Goal: Task Accomplishment & Management: Complete application form

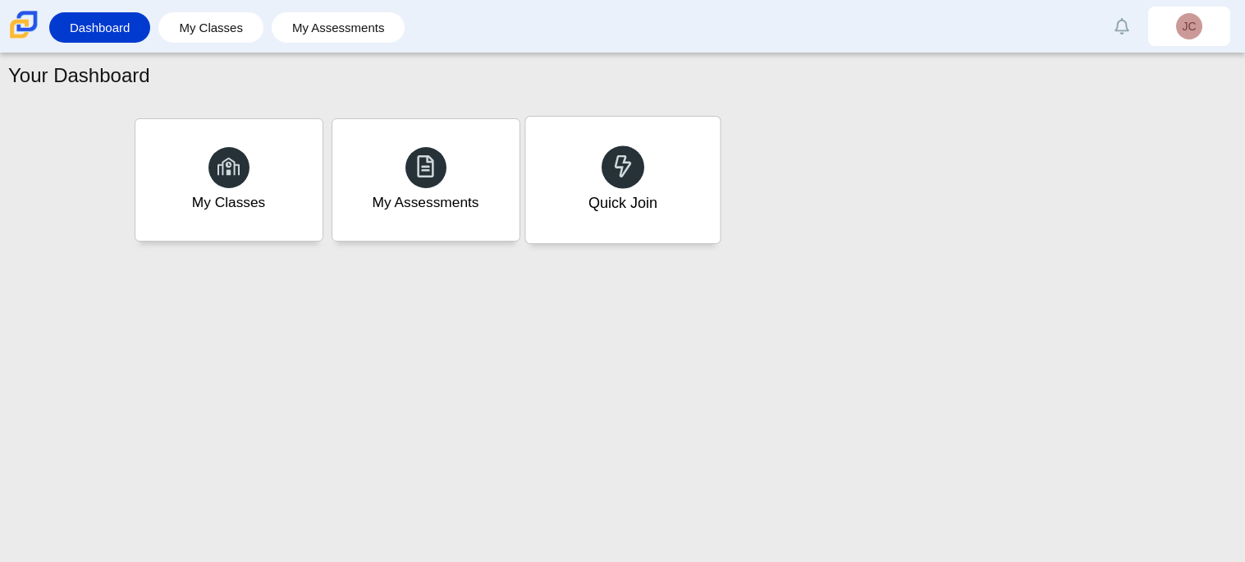
click at [576, 181] on div "Quick Join" at bounding box center [622, 180] width 195 height 126
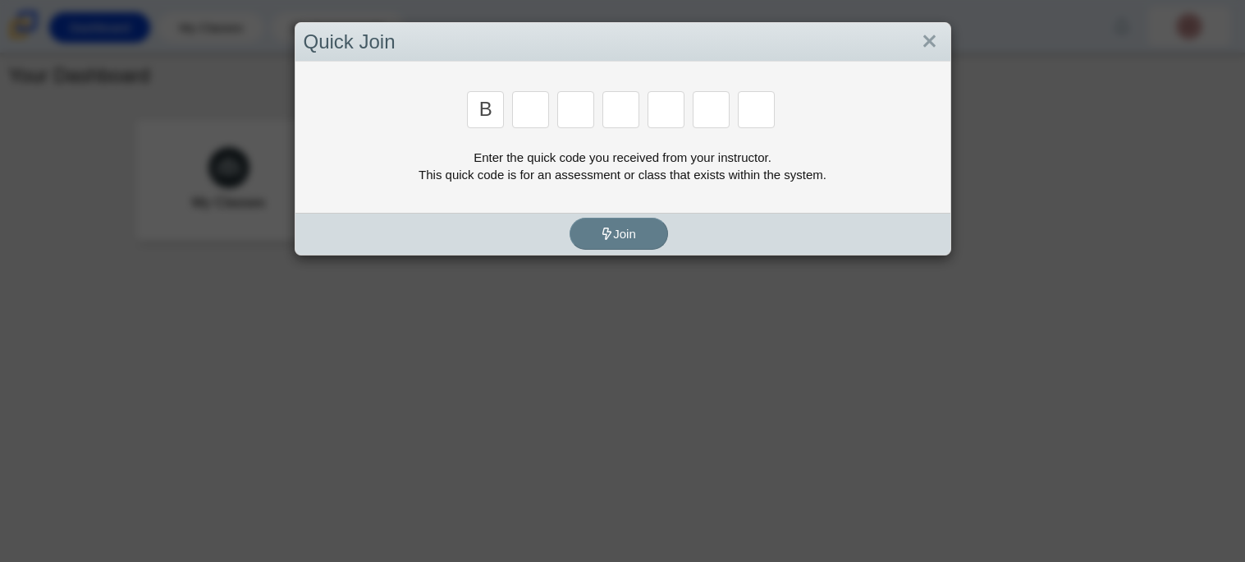
type input "B"
type input "M"
type input "3"
type input "5"
type input "3"
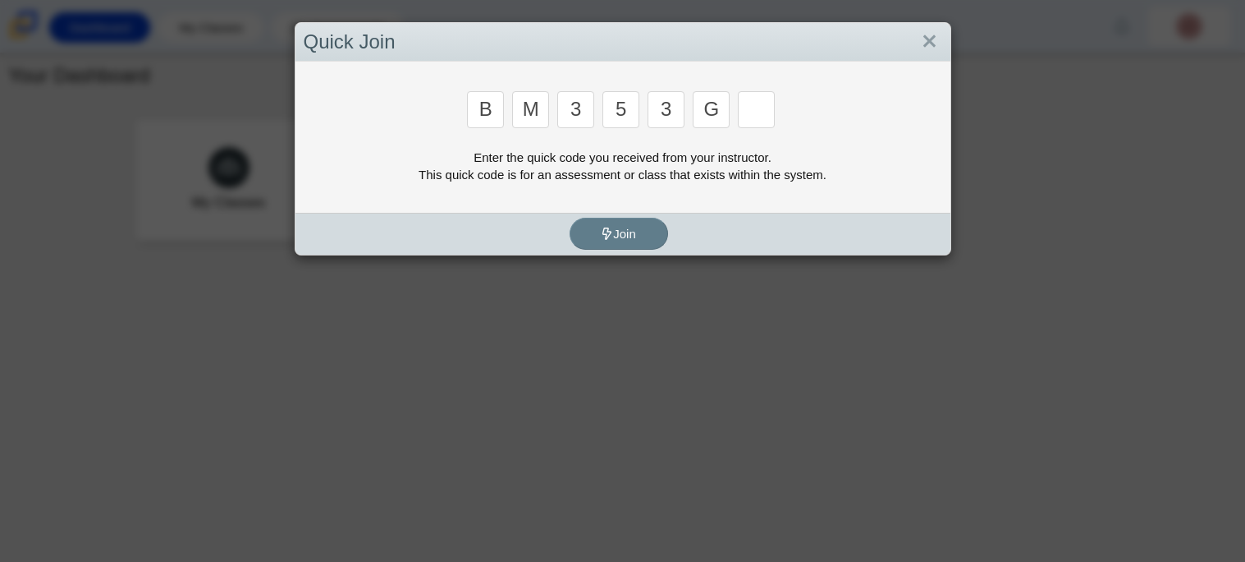
type input "G"
type input "B"
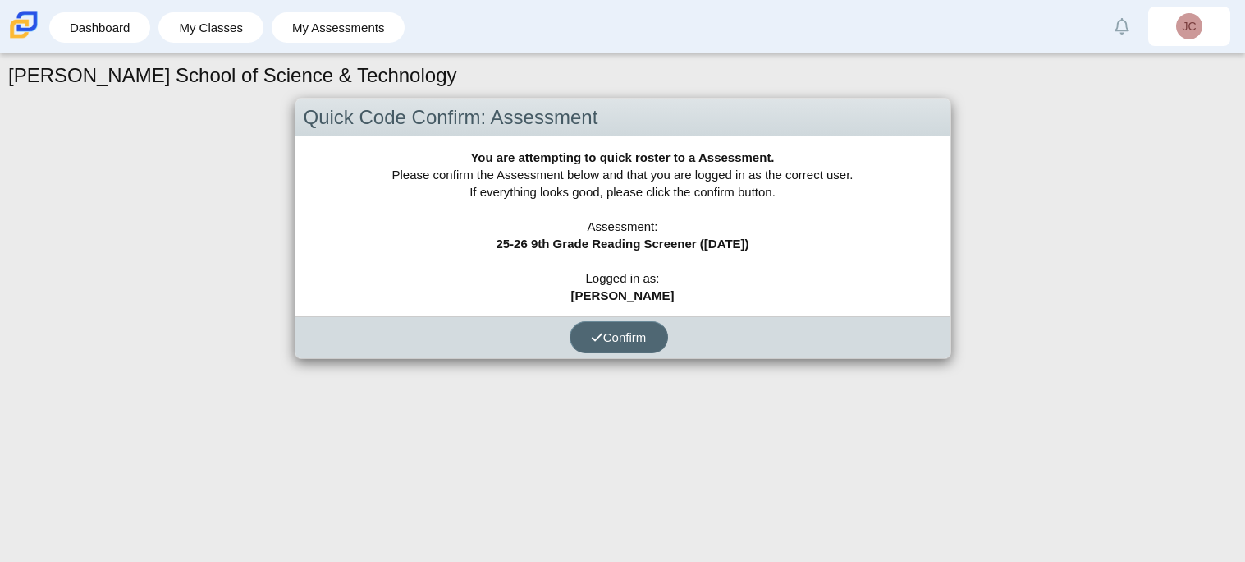
click at [594, 346] on button "Confirm" at bounding box center [619, 337] width 99 height 32
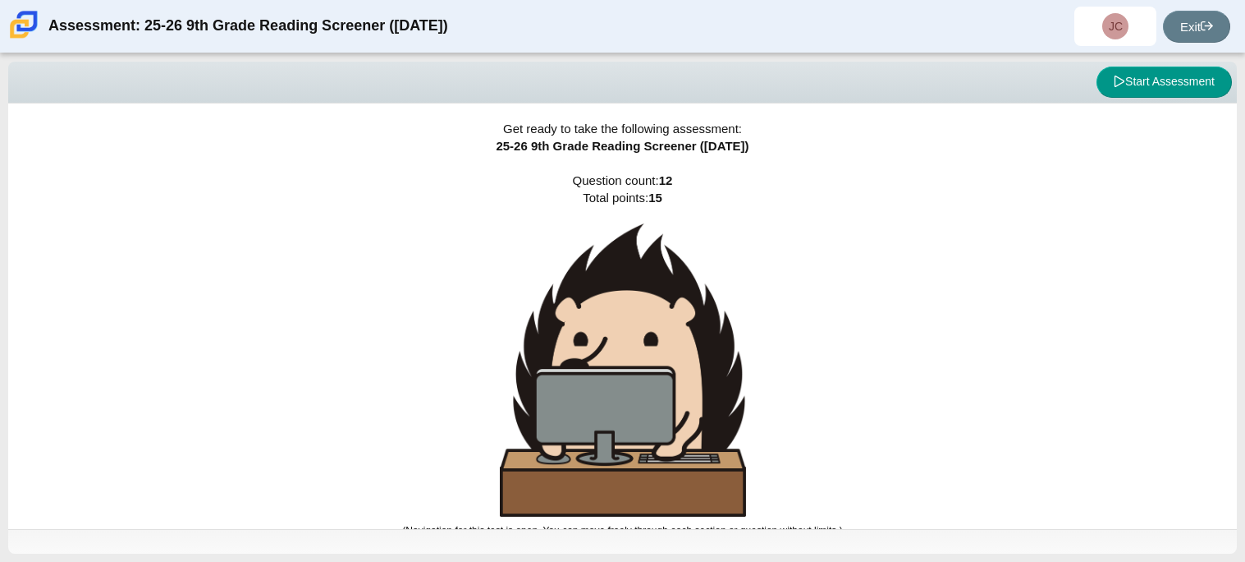
scroll to position [10, 0]
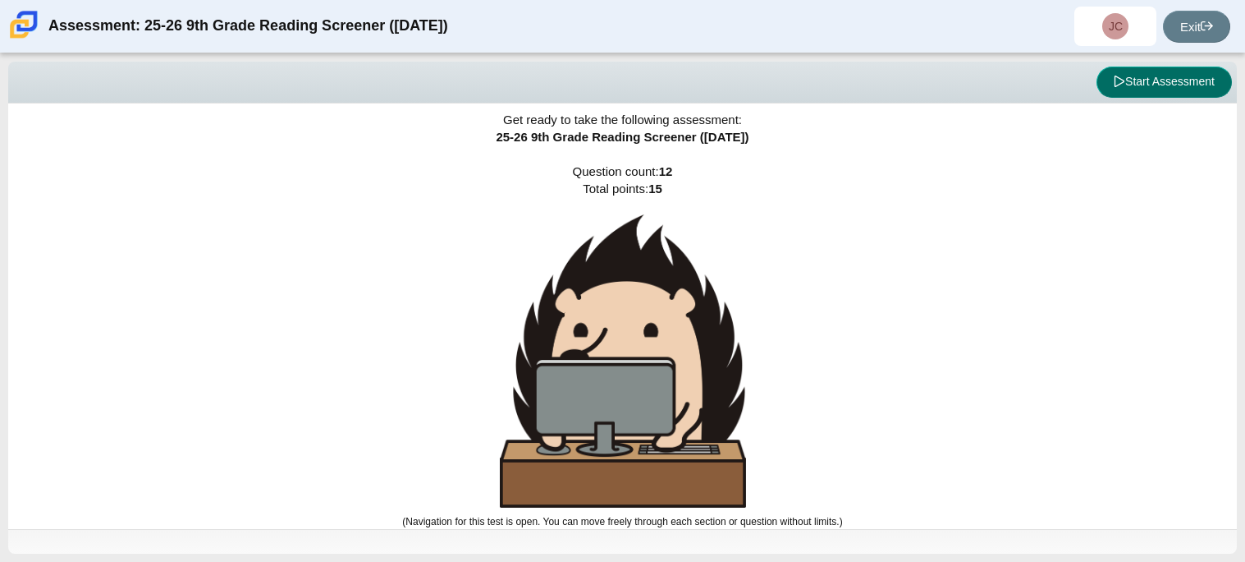
click at [1136, 85] on button "Start Assessment" at bounding box center [1164, 82] width 135 height 31
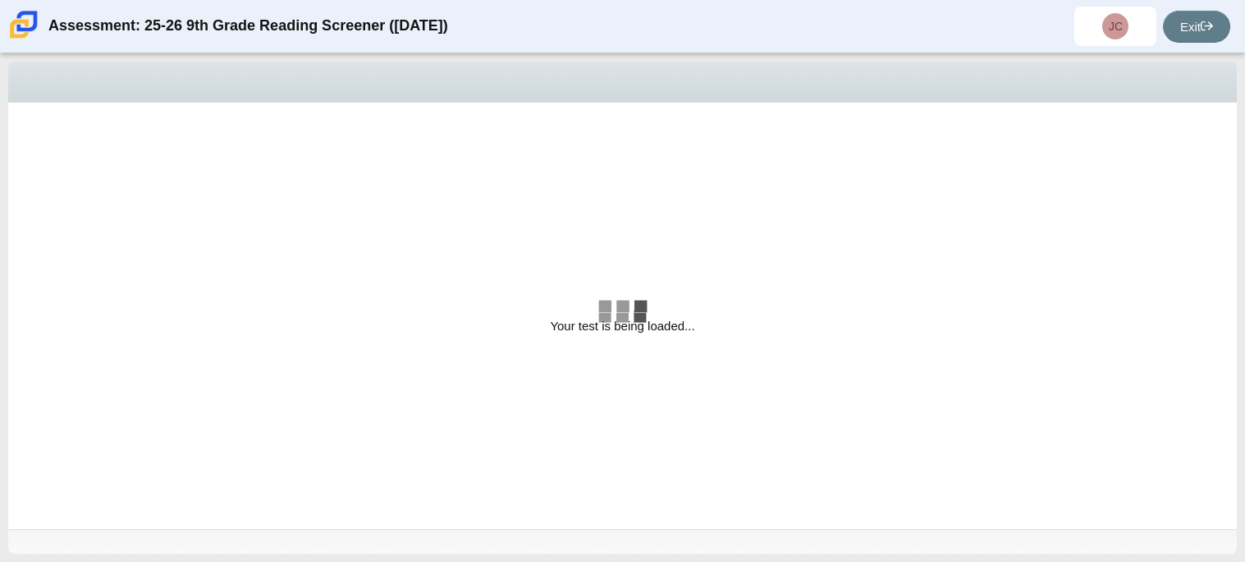
select select "ccc5b315-3c7c-471c-bf90-f22c8299c798"
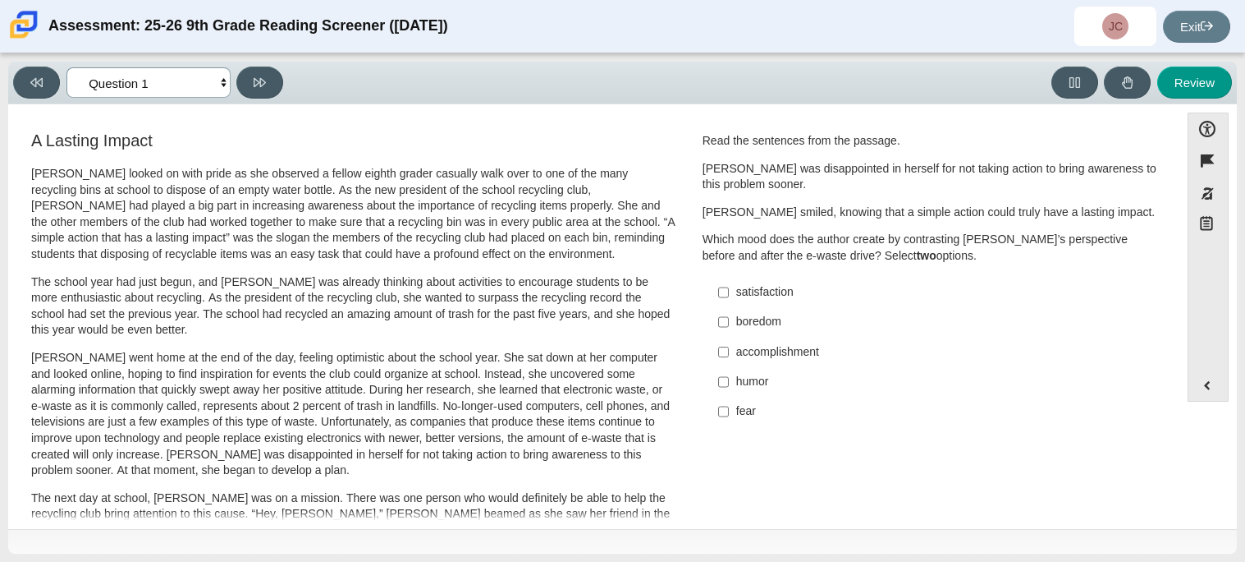
click at [186, 81] on select "Questions Question 1 Question 2 Question 3 Question 4 Question 5 Question 6 Que…" at bounding box center [149, 82] width 164 height 30
click at [382, 276] on p "The school year had just begun, and [PERSON_NAME] was already thinking about ac…" at bounding box center [353, 306] width 645 height 64
click at [718, 380] on input "humor humor" at bounding box center [723, 382] width 11 height 30
checkbox input "true"
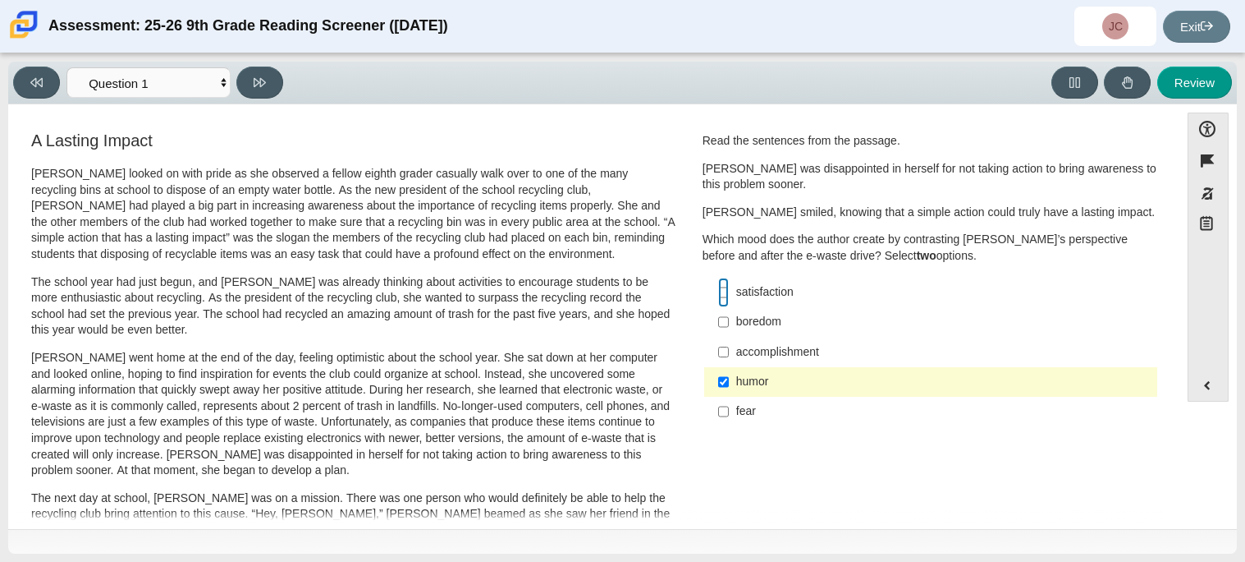
click at [721, 290] on input "satisfaction satisfaction" at bounding box center [723, 293] width 11 height 30
checkbox input "true"
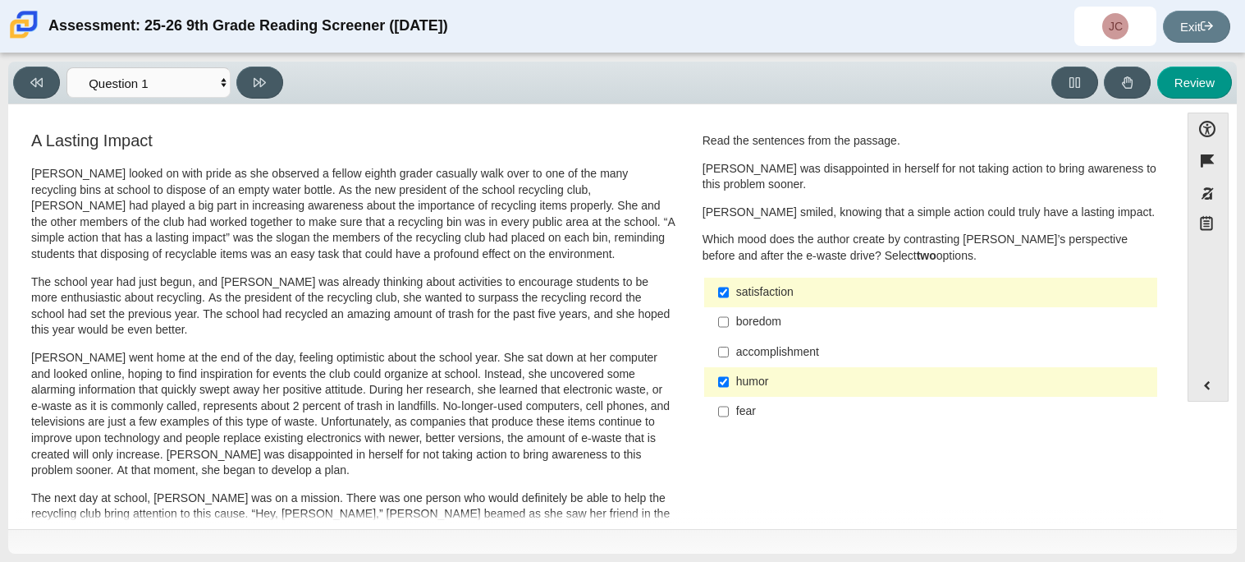
click at [736, 358] on div "accomplishment" at bounding box center [943, 352] width 415 height 16
click at [729, 358] on input "accomplishment accomplishment" at bounding box center [723, 352] width 11 height 30
checkbox input "true"
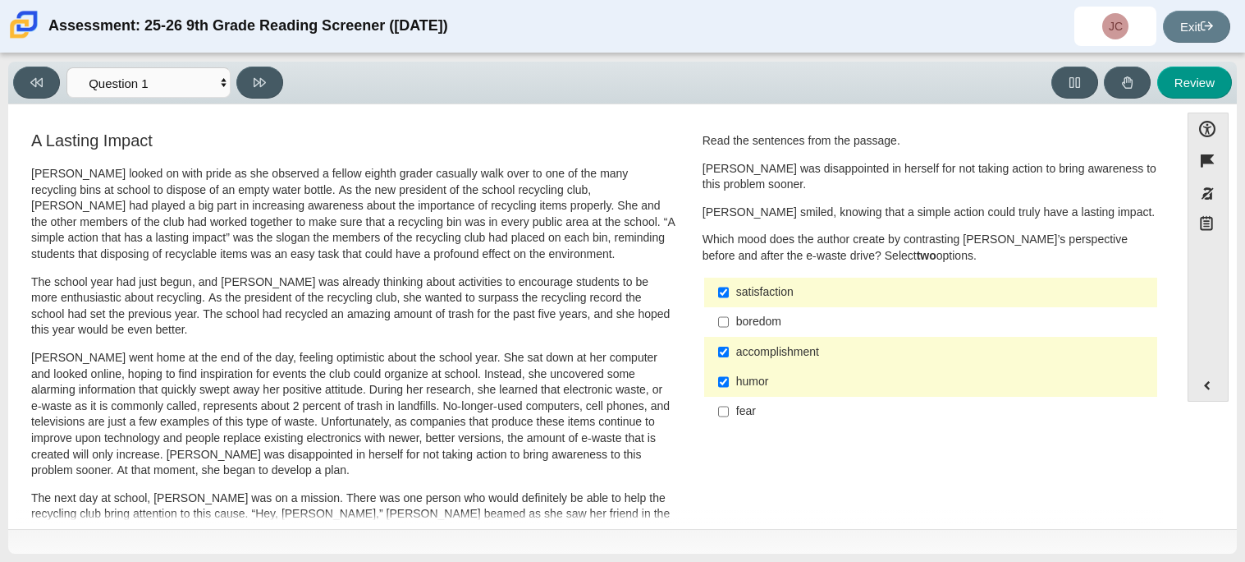
click at [949, 286] on div "satisfaction" at bounding box center [943, 292] width 415 height 16
click at [729, 286] on input "satisfaction satisfaction" at bounding box center [723, 293] width 11 height 30
checkbox input "false"
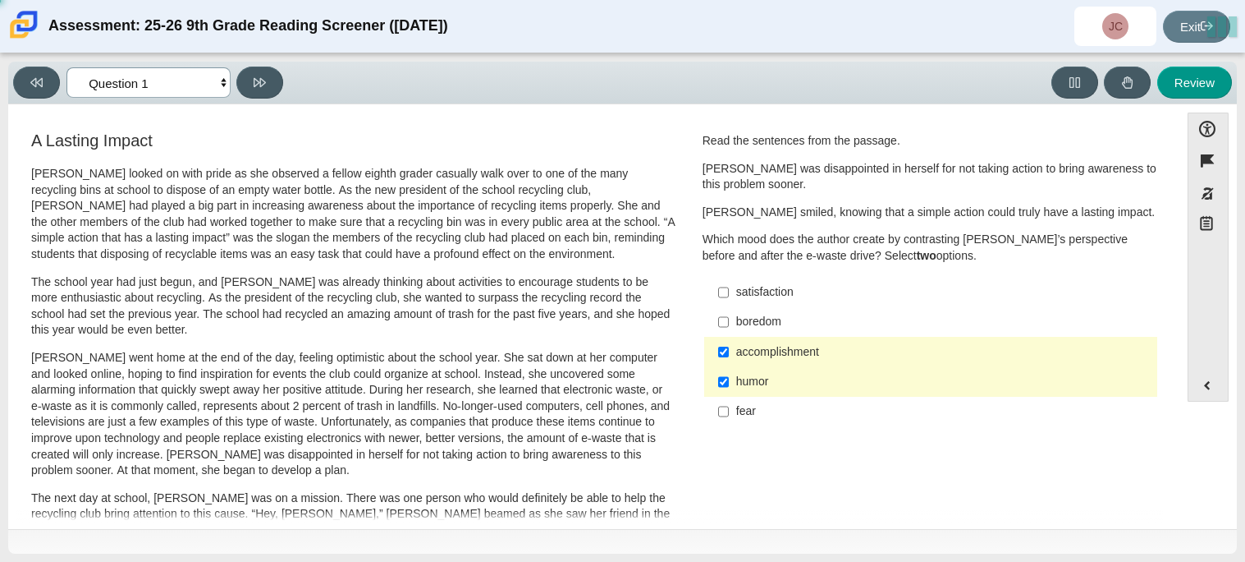
click at [215, 76] on select "Questions Question 1 Question 2 Question 3 Question 4 Question 5 Question 6 Que…" at bounding box center [149, 82] width 164 height 30
select select "0ff64528-ffd7-428d-b192-babfaadd44e8"
click at [67, 67] on select "Questions Question 1 Question 2 Question 3 Question 4 Question 5 Question 6 Que…" at bounding box center [149, 82] width 164 height 30
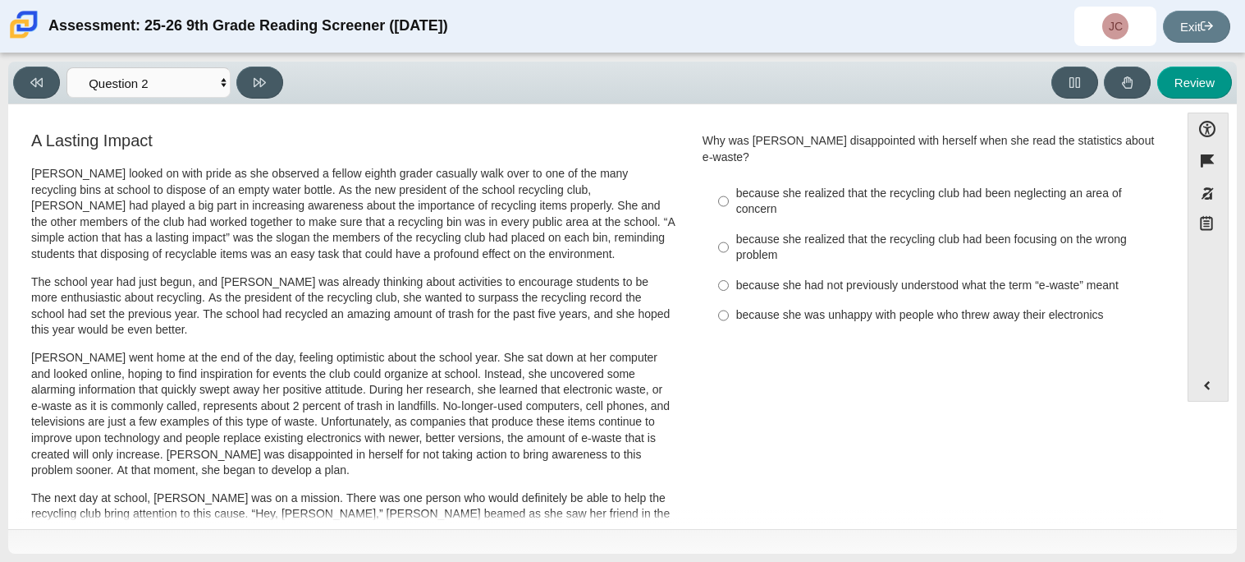
click at [206, 144] on h3 "A Lasting Impact" at bounding box center [353, 140] width 645 height 18
click at [719, 300] on input "because she was unhappy with people who threw away their electronics because sh…" at bounding box center [723, 315] width 11 height 30
radio input "true"
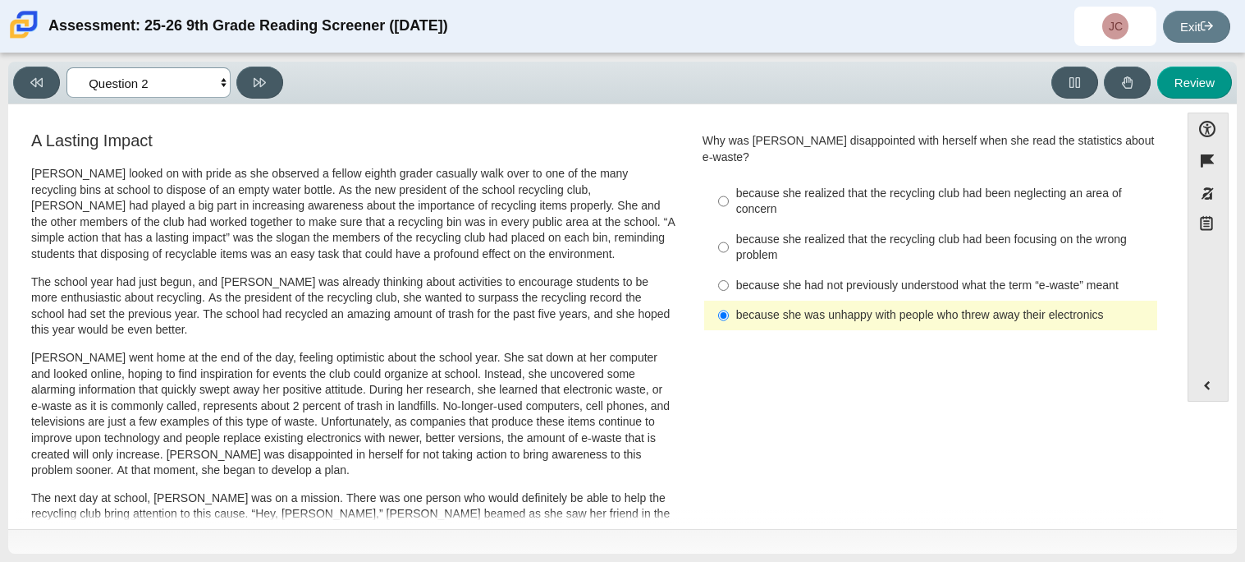
click at [170, 80] on select "Questions Question 1 Question 2 Question 3 Question 4 Question 5 Question 6 Que…" at bounding box center [149, 82] width 164 height 30
select select "7ce3d843-6974-4858-901c-1ff39630e843"
click at [67, 67] on select "Questions Question 1 Question 2 Question 3 Question 4 Question 5 Question 6 Que…" at bounding box center [149, 82] width 164 height 30
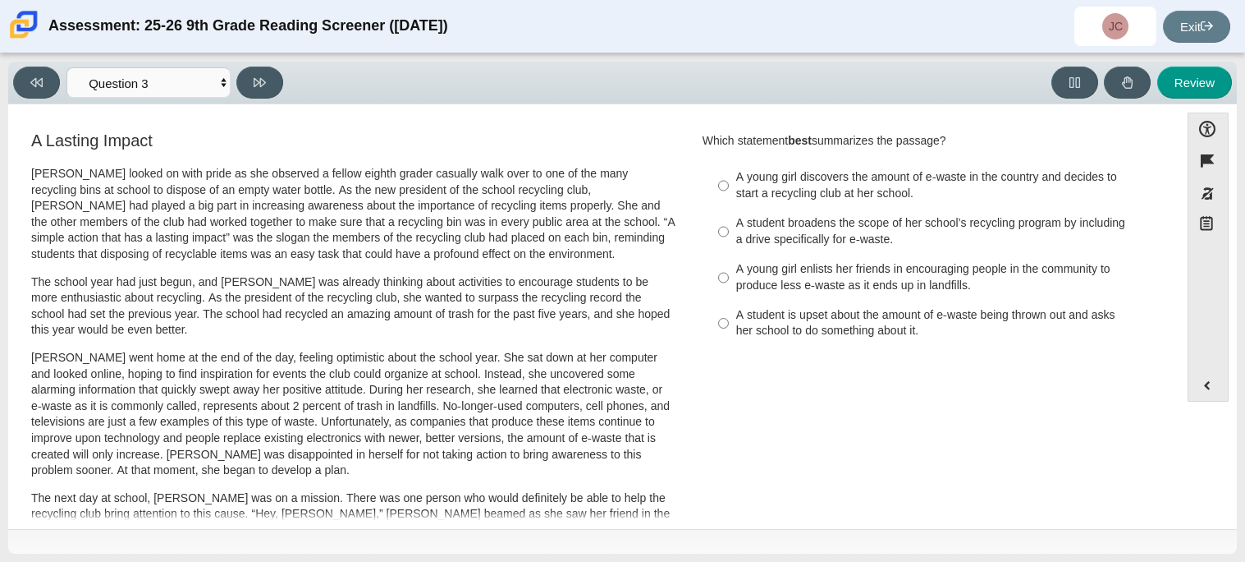
click at [842, 189] on div "A young girl discovers the amount of e-waste in the country and decides to star…" at bounding box center [943, 185] width 415 height 32
click at [729, 189] on input "A young girl discovers the amount of e-waste in the country and decides to star…" at bounding box center [723, 186] width 11 height 46
radio input "true"
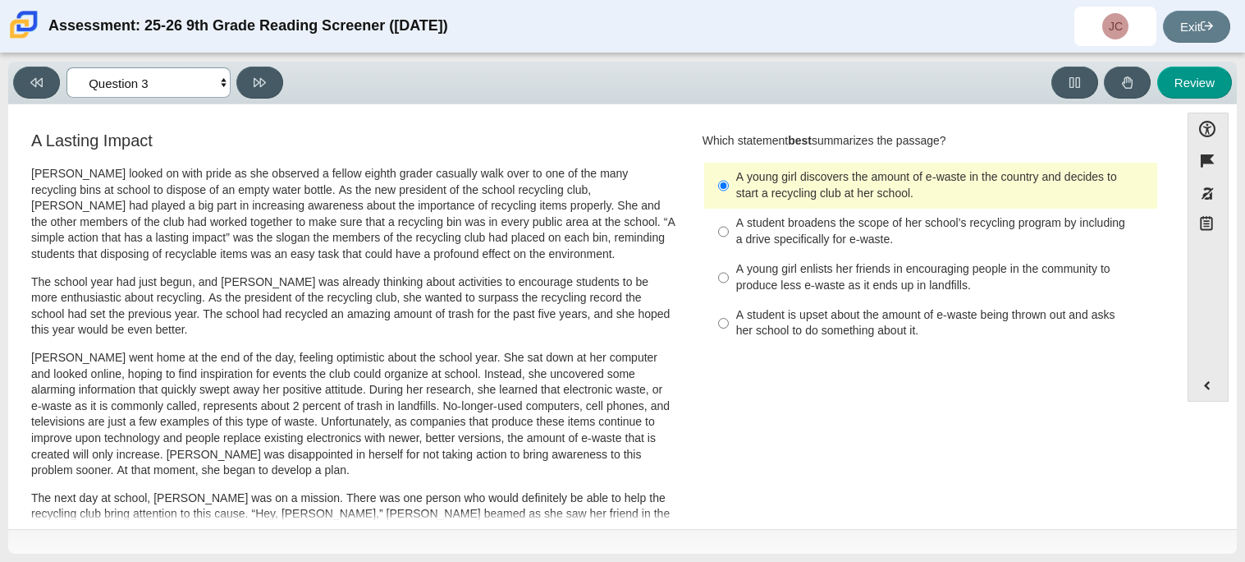
click at [172, 80] on select "Questions Question 1 Question 2 Question 3 Question 4 Question 5 Question 6 Que…" at bounding box center [149, 82] width 164 height 30
select select "ca9ea0f1-49c5-4bd1-83b0-472c18652b42"
click at [67, 67] on select "Questions Question 1 Question 2 Question 3 Question 4 Question 5 Question 6 Que…" at bounding box center [149, 82] width 164 height 30
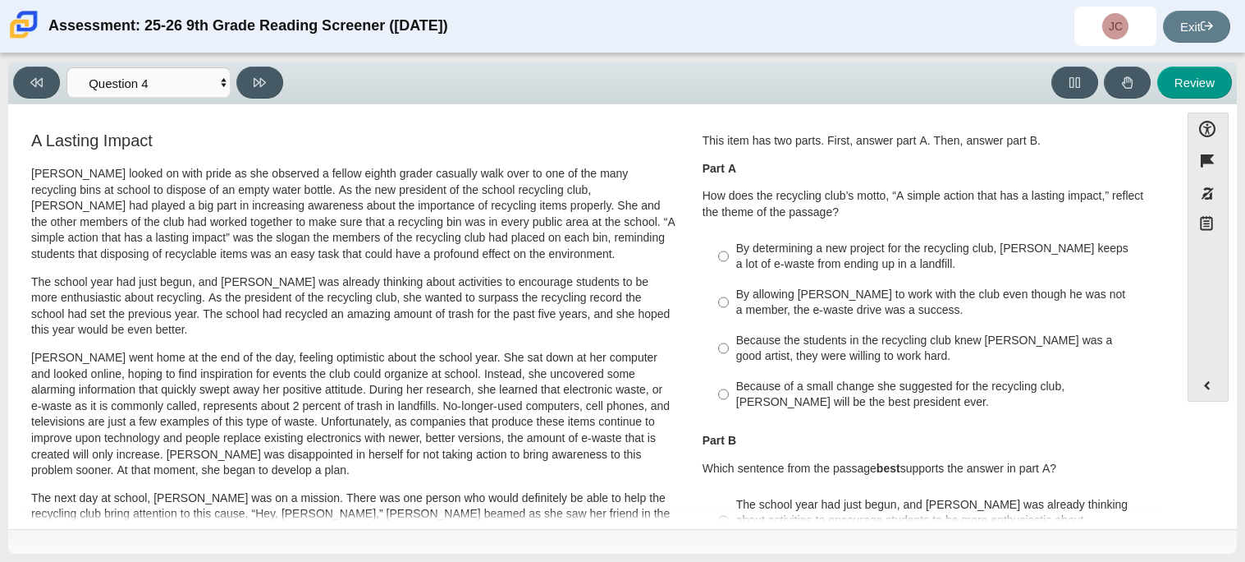
click at [146, 200] on p "[PERSON_NAME] looked on with pride as she observed a fellow eighth grader casua…" at bounding box center [353, 214] width 645 height 97
click at [949, 252] on div "By determining a new project for the recycling club, [PERSON_NAME] keeps a lot …" at bounding box center [943, 257] width 415 height 32
click at [729, 252] on input "By determining a new project for the recycling club, [PERSON_NAME] keeps a lot …" at bounding box center [723, 256] width 11 height 46
radio input "true"
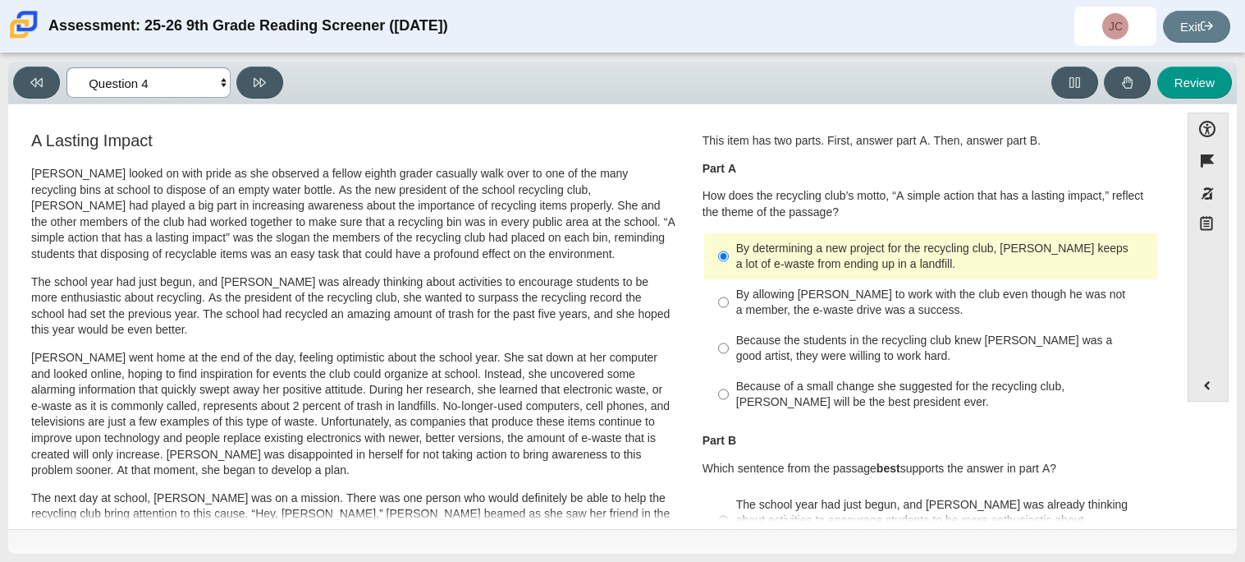
click at [170, 76] on select "Questions Question 1 Question 2 Question 3 Question 4 Question 5 Question 6 Que…" at bounding box center [149, 82] width 164 height 30
select select "e41f1a79-e29f-4095-8030-a53364015bed"
click at [67, 67] on select "Questions Question 1 Question 2 Question 3 Question 4 Question 5 Question 6 Que…" at bounding box center [149, 82] width 164 height 30
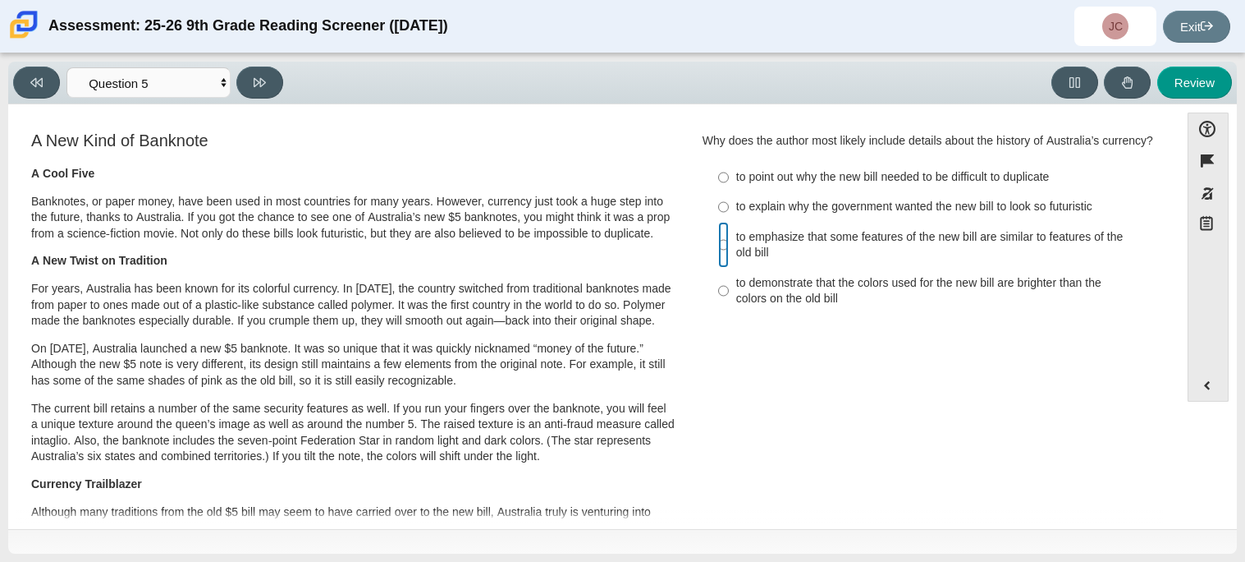
click at [718, 251] on input "to emphasize that some features of the new bill are similar to features of the …" at bounding box center [723, 245] width 11 height 46
radio input "true"
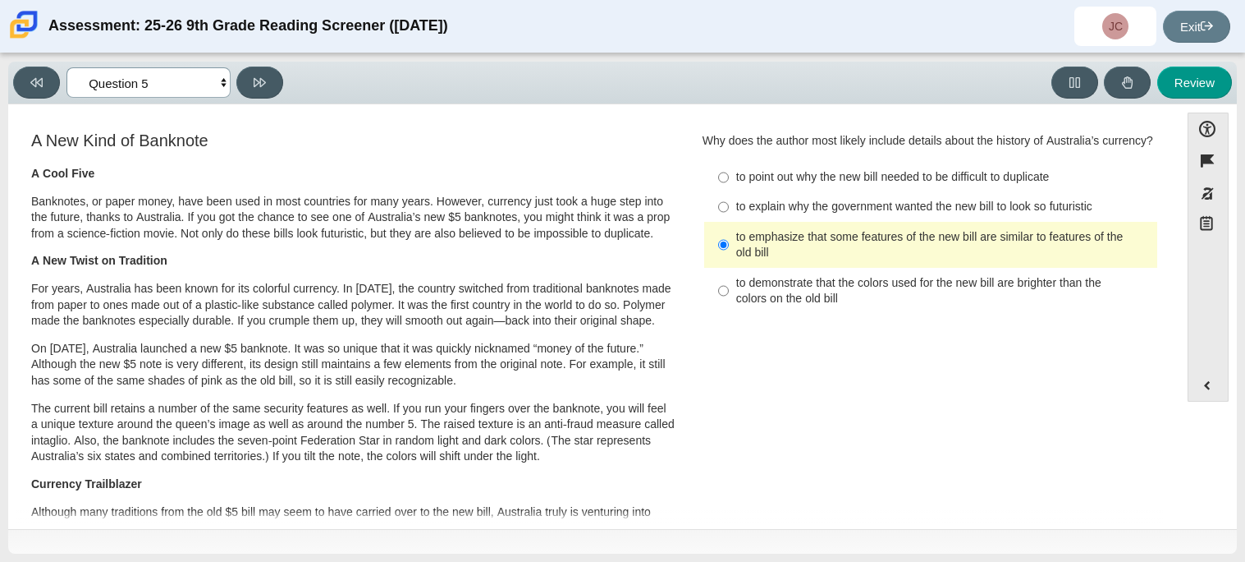
click at [157, 71] on select "Questions Question 1 Question 2 Question 3 Question 4 Question 5 Question 6 Que…" at bounding box center [149, 82] width 164 height 30
select select "c3effed4-44ce-4a19-bd96-1787f34e9b4c"
click at [67, 67] on select "Questions Question 1 Question 2 Question 3 Question 4 Question 5 Question 6 Que…" at bounding box center [149, 82] width 164 height 30
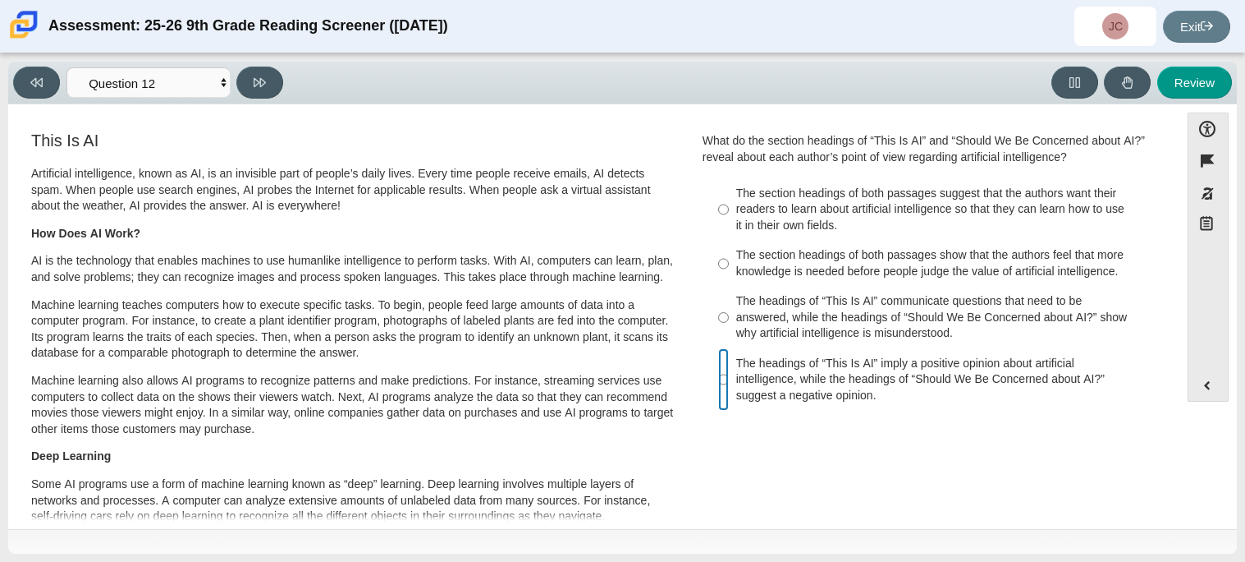
click at [722, 380] on input "The headings of “This Is AI” imply a positive opinion about artificial intellig…" at bounding box center [723, 379] width 11 height 62
radio input "true"
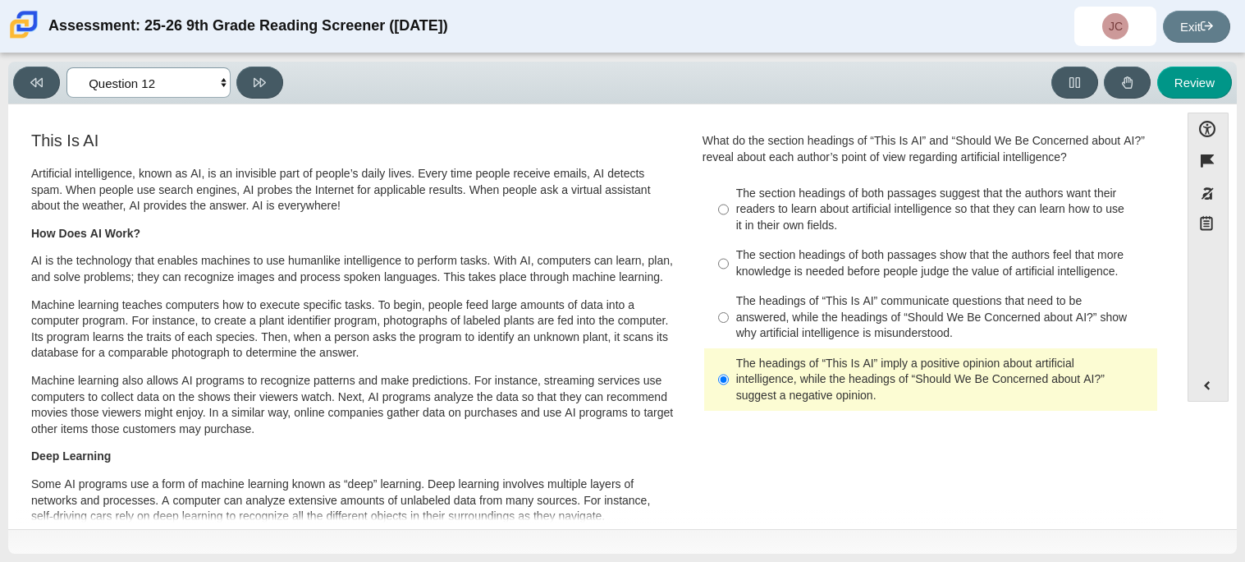
click at [171, 83] on select "Questions Question 1 Question 2 Question 3 Question 4 Question 5 Question 6 Que…" at bounding box center [149, 82] width 164 height 30
click at [67, 67] on select "Questions Question 1 Question 2 Question 3 Question 4 Question 5 Question 6 Que…" at bounding box center [149, 82] width 164 height 30
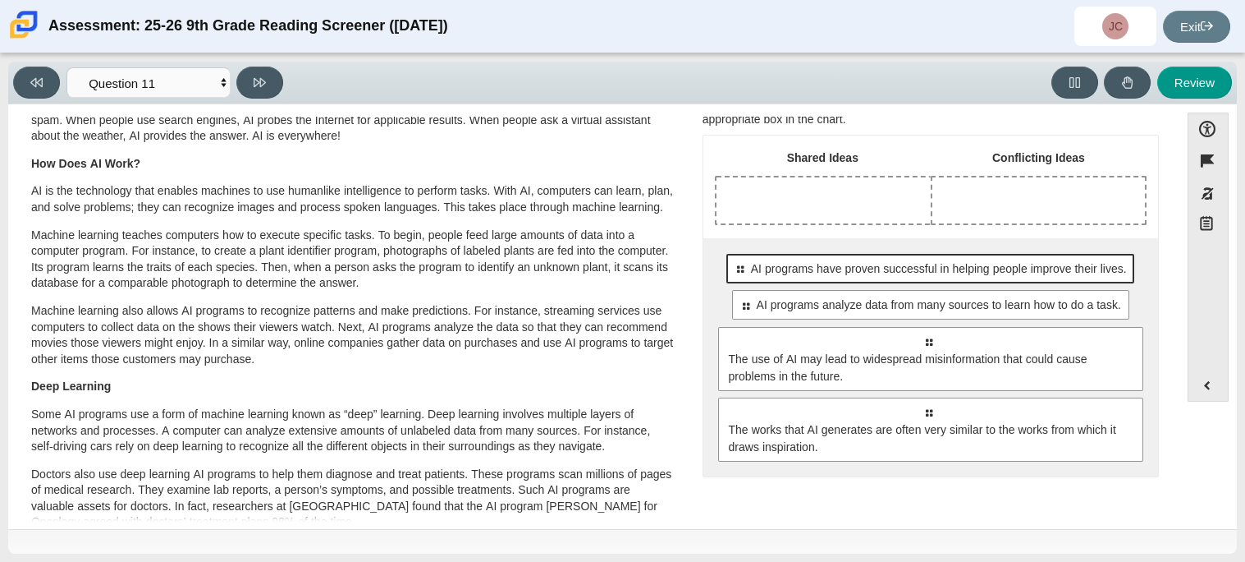
scroll to position [71, 0]
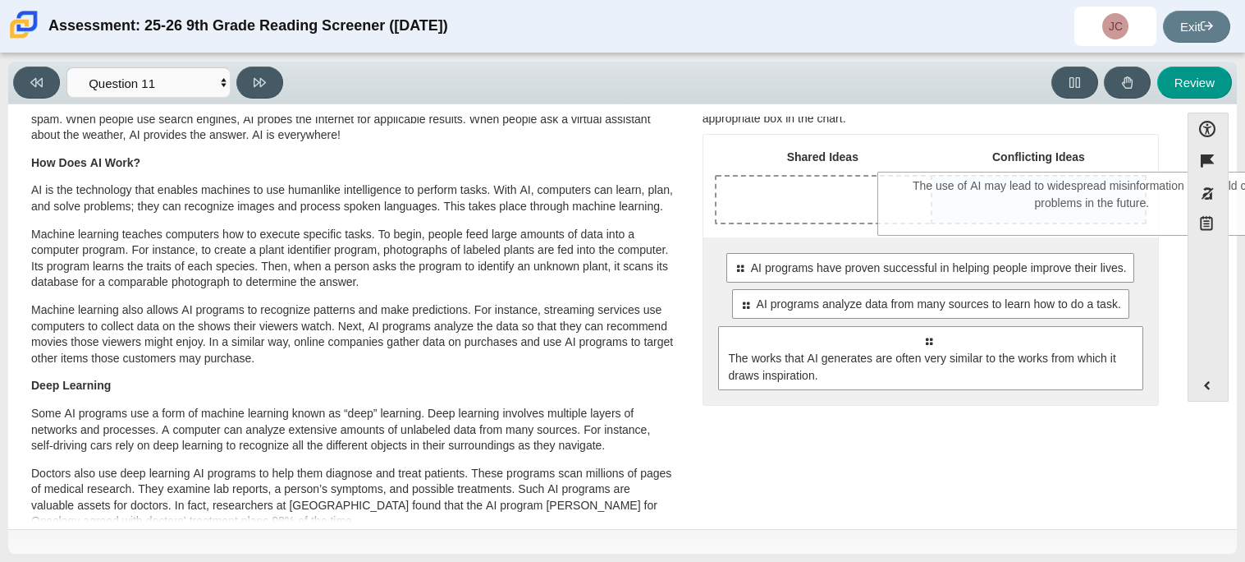
drag, startPoint x: 791, startPoint y: 350, endPoint x: 955, endPoint y: 195, distance: 225.4
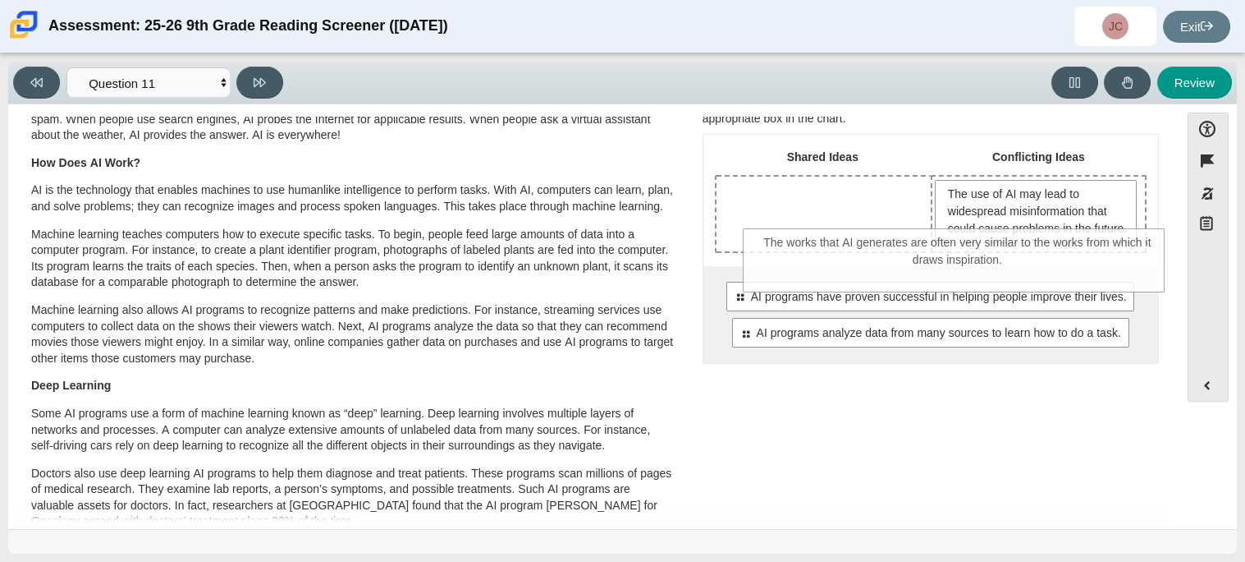
drag, startPoint x: 796, startPoint y: 414, endPoint x: 826, endPoint y: 272, distance: 145.1
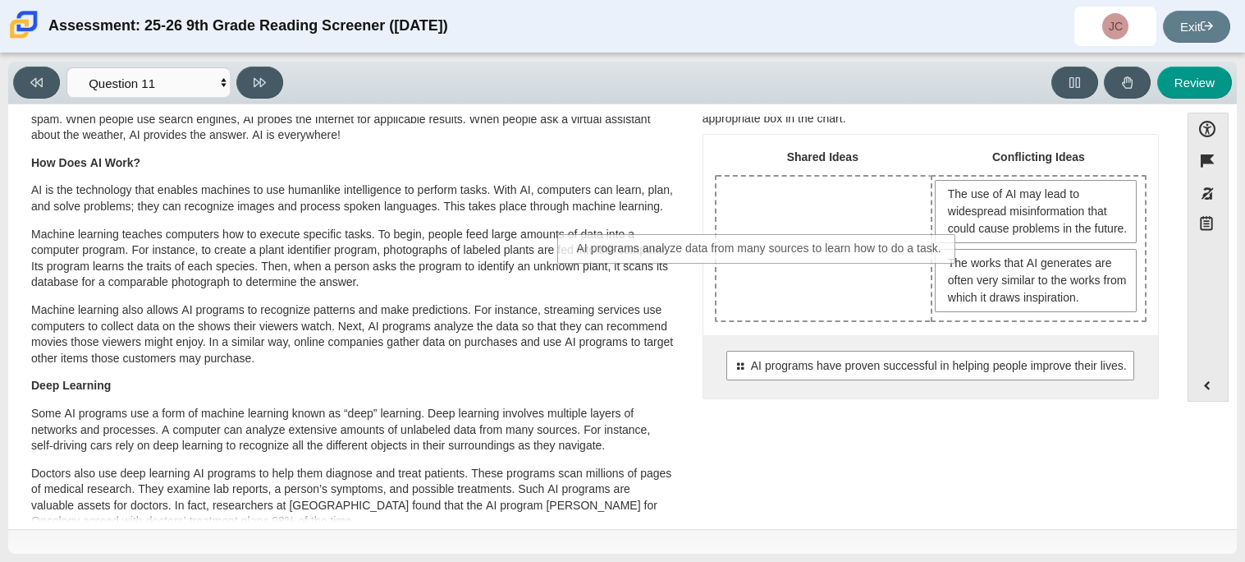
drag, startPoint x: 825, startPoint y: 425, endPoint x: 658, endPoint y: 256, distance: 238.0
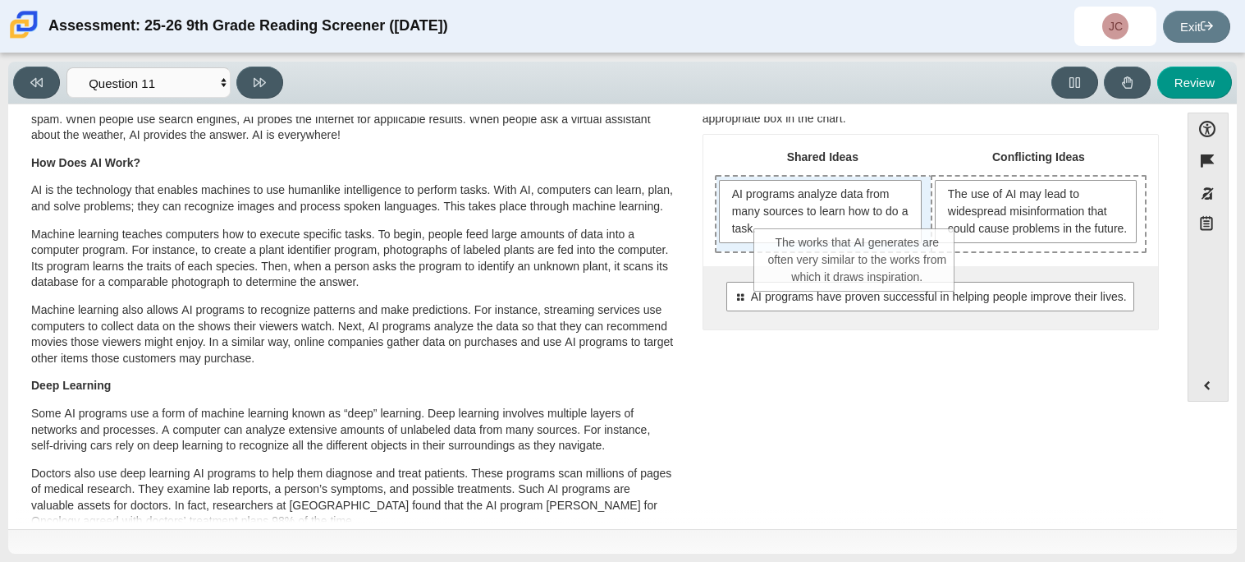
drag, startPoint x: 973, startPoint y: 294, endPoint x: 794, endPoint y: 257, distance: 182.8
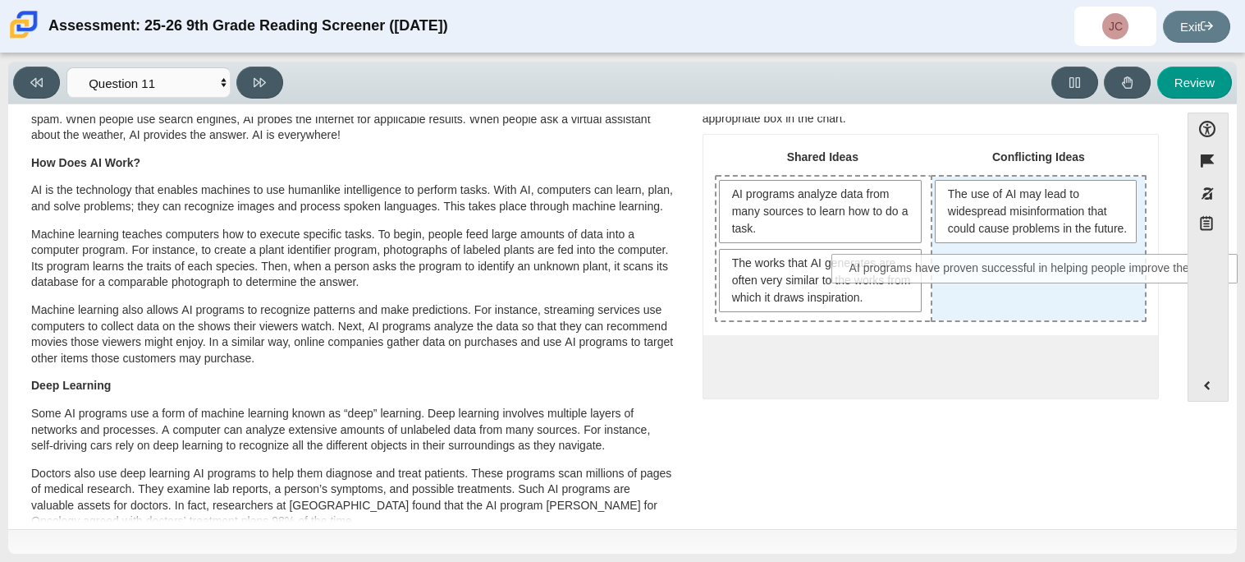
drag, startPoint x: 833, startPoint y: 358, endPoint x: 943, endPoint y: 263, distance: 145.5
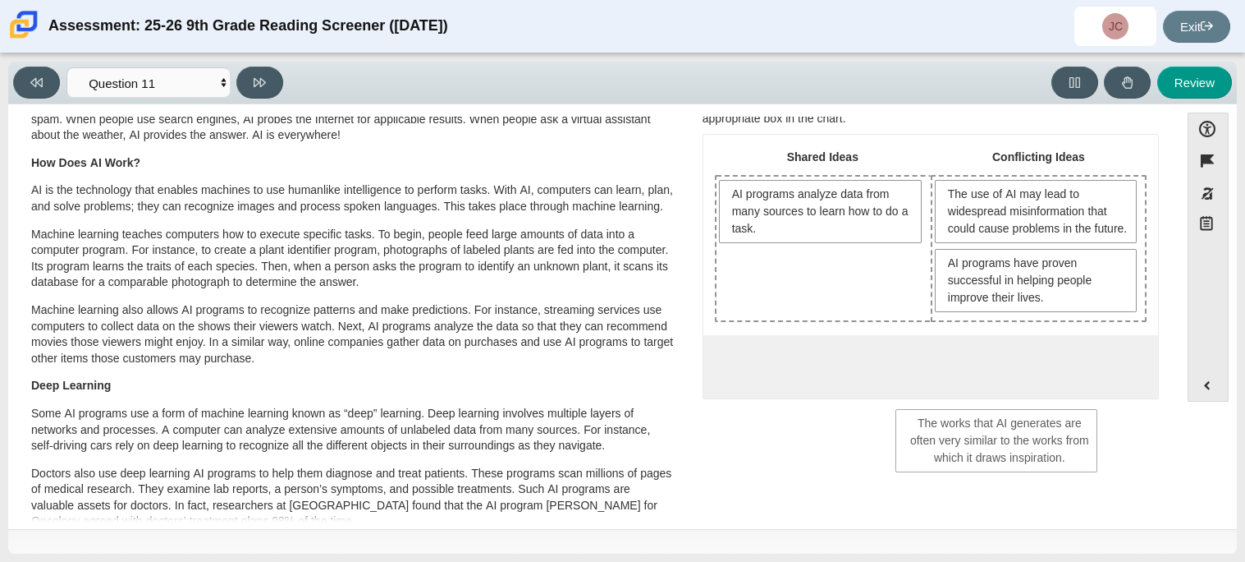
drag, startPoint x: 824, startPoint y: 284, endPoint x: 998, endPoint y: 442, distance: 234.2
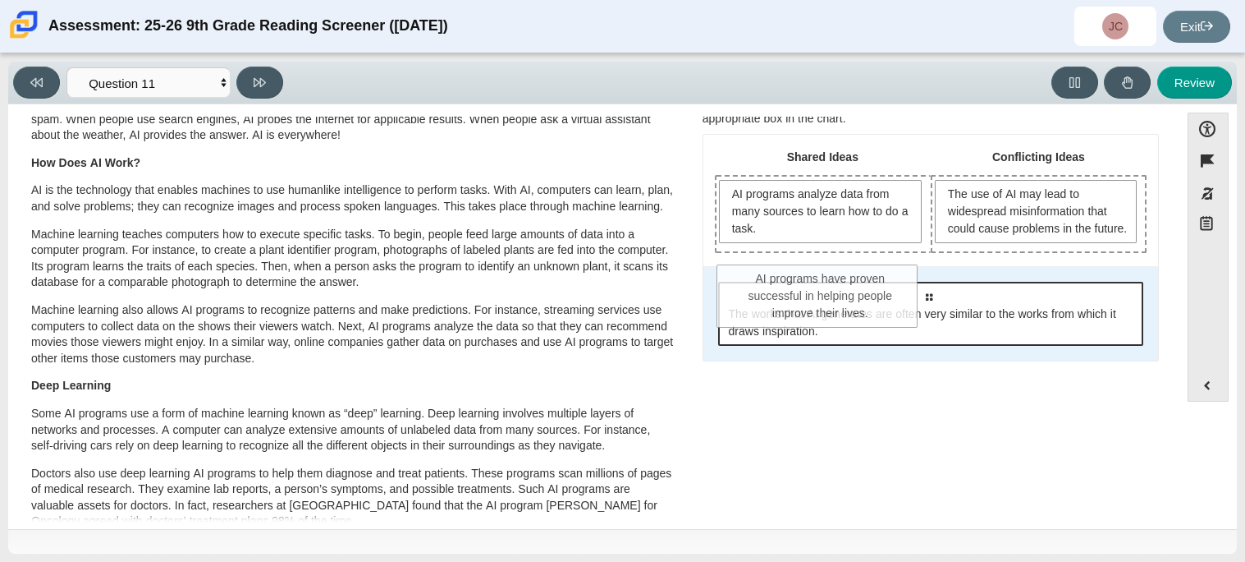
drag, startPoint x: 1053, startPoint y: 313, endPoint x: 841, endPoint y: 309, distance: 212.7
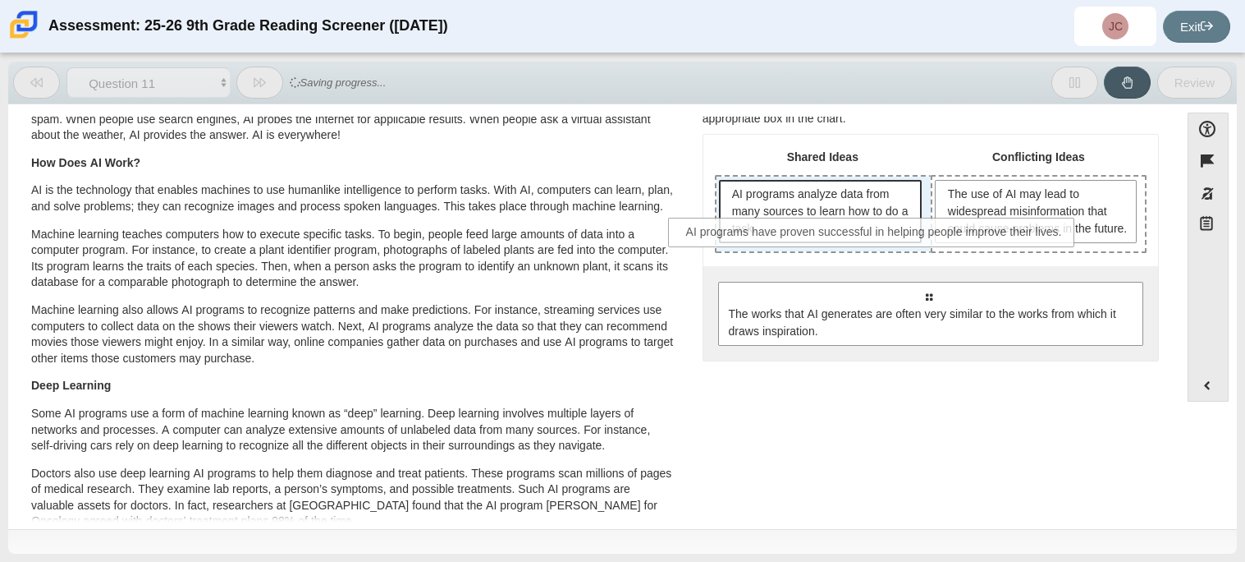
drag, startPoint x: 851, startPoint y: 312, endPoint x: 798, endPoint y: 232, distance: 95.4
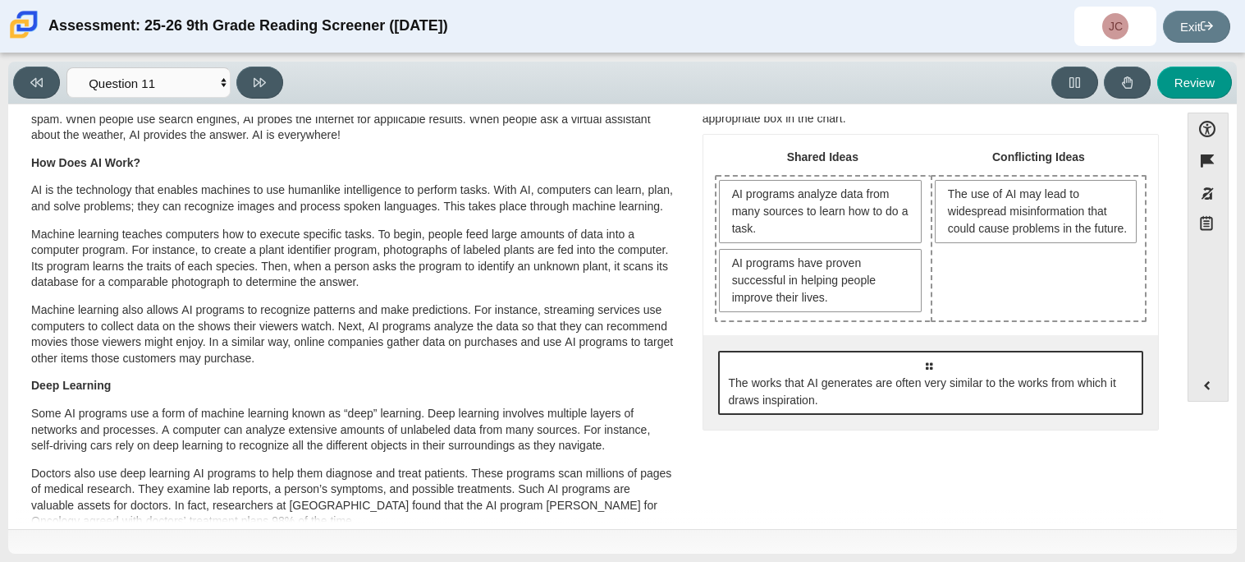
scroll to position [77, 0]
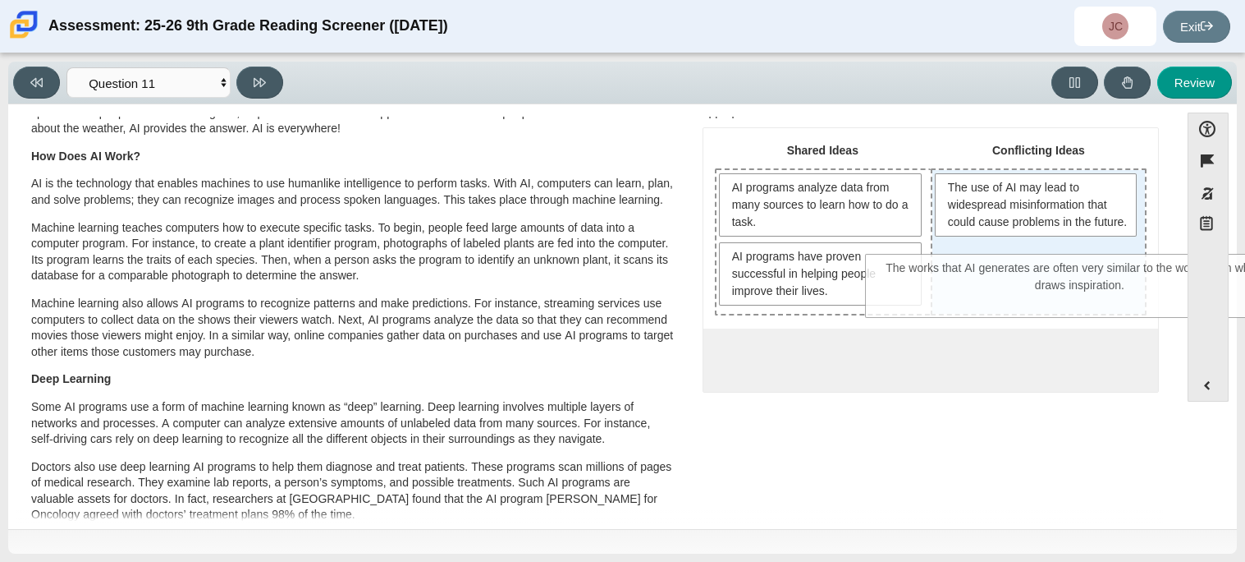
drag, startPoint x: 869, startPoint y: 383, endPoint x: 1021, endPoint y: 294, distance: 175.9
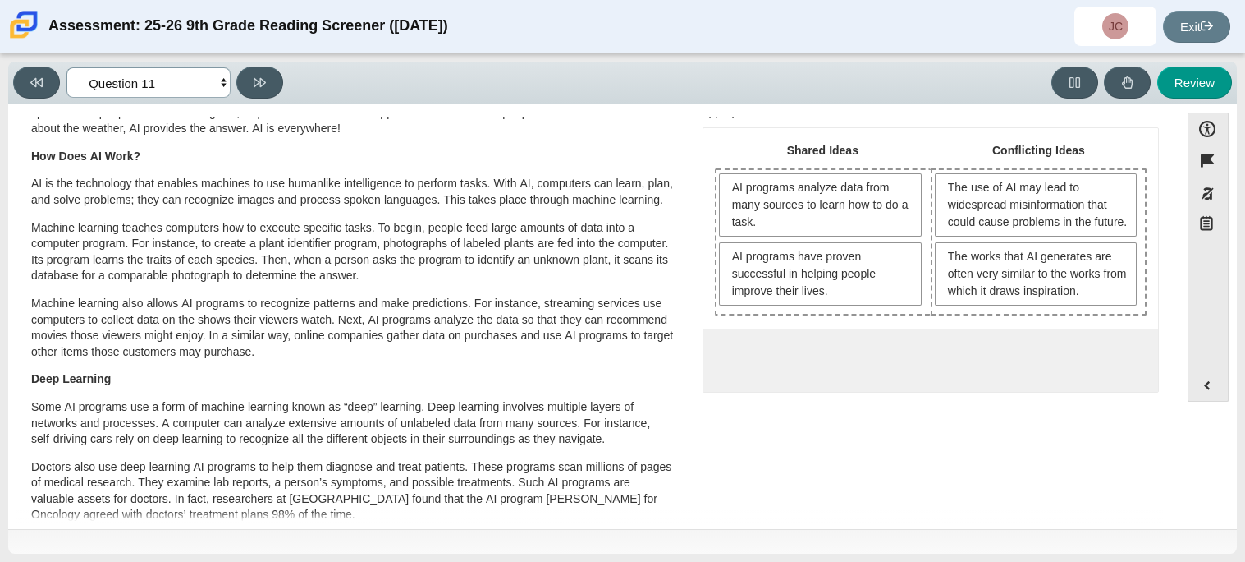
click at [209, 83] on select "Questions Question 1 Question 2 Question 3 Question 4 Question 5 Question 6 Que…" at bounding box center [149, 82] width 164 height 30
select select "cdf3c14e-a918-44d1-9b63-3db0fa81641e"
click at [67, 67] on select "Questions Question 1 Question 2 Question 3 Question 4 Question 5 Question 6 Que…" at bounding box center [149, 82] width 164 height 30
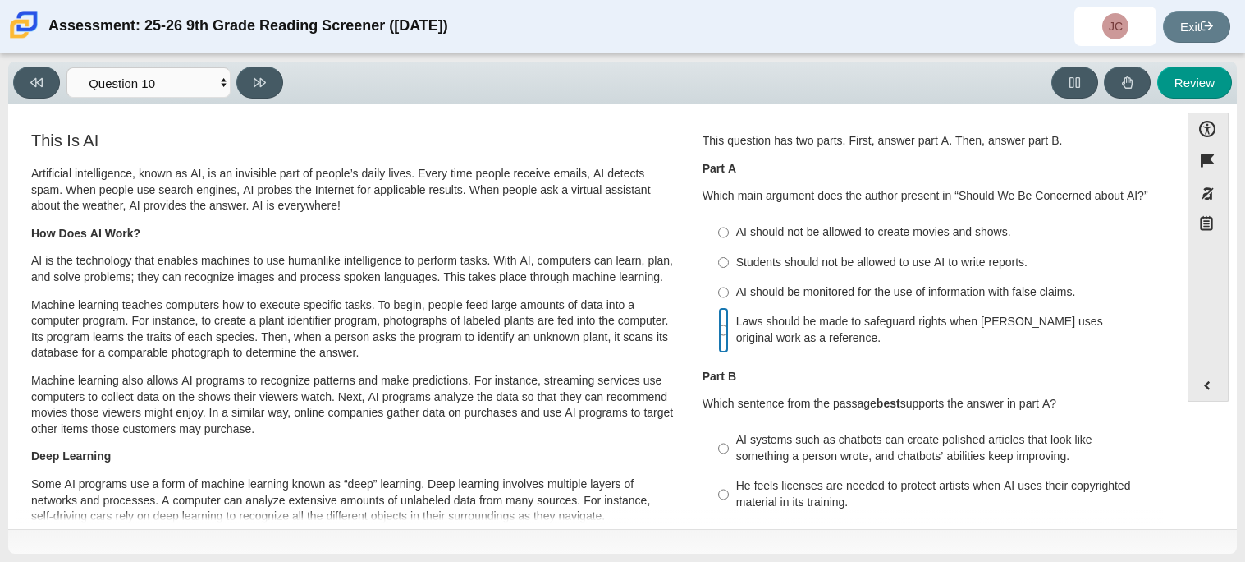
click at [721, 327] on input "Laws should be made to safeguard rights when [PERSON_NAME] uses original work a…" at bounding box center [723, 330] width 11 height 46
radio input "true"
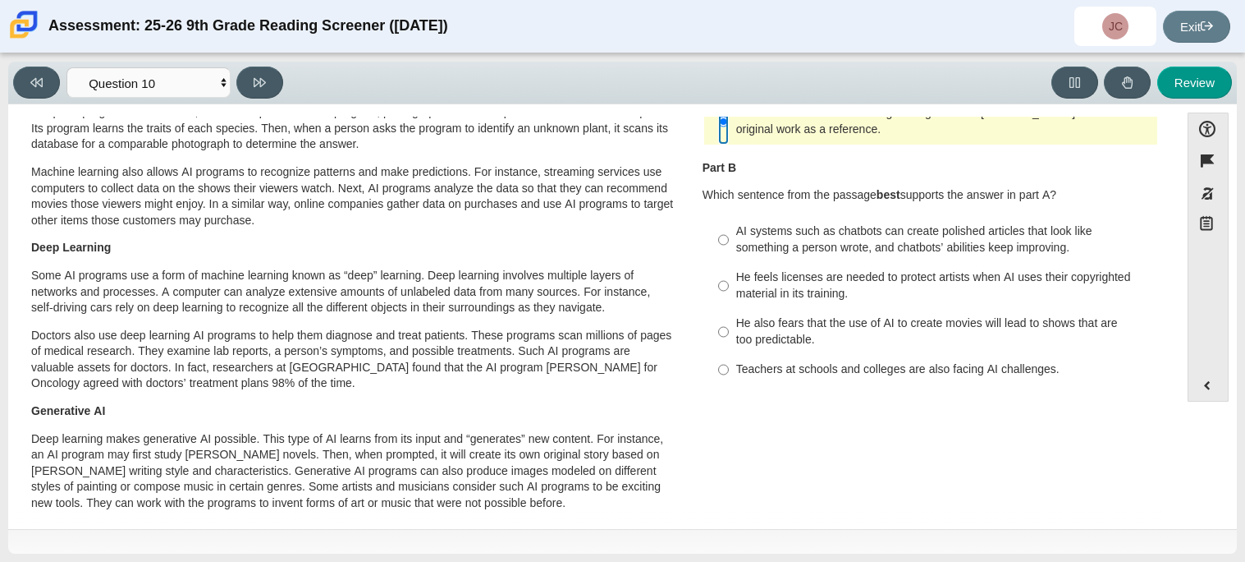
scroll to position [211, 0]
click at [763, 294] on div "He feels licenses are needed to protect artists when AI uses their copyrighted …" at bounding box center [943, 283] width 415 height 32
click at [729, 294] on input "He feels licenses are needed to protect artists when AI uses their copyrighted …" at bounding box center [723, 283] width 11 height 46
radio input "true"
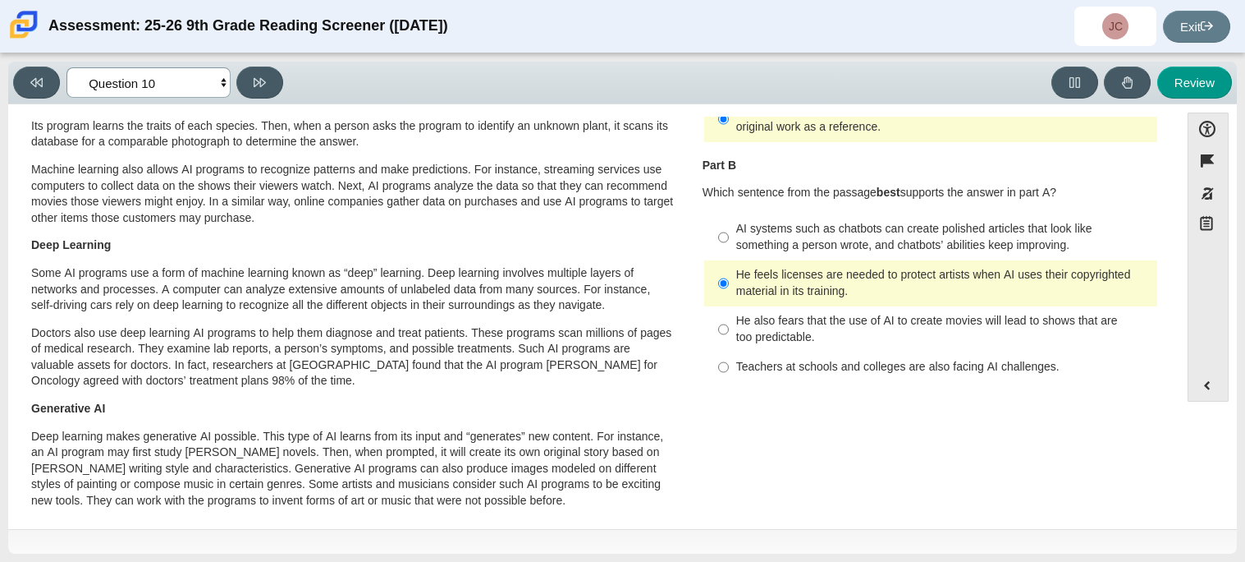
click at [179, 79] on select "Questions Question 1 Question 2 Question 3 Question 4 Question 5 Question 6 Que…" at bounding box center [149, 82] width 164 height 30
select select "89f058d6-b15c-4ef5-a4b3-fdaffb8868b6"
click at [67, 67] on select "Questions Question 1 Question 2 Question 3 Question 4 Question 5 Question 6 Que…" at bounding box center [149, 82] width 164 height 30
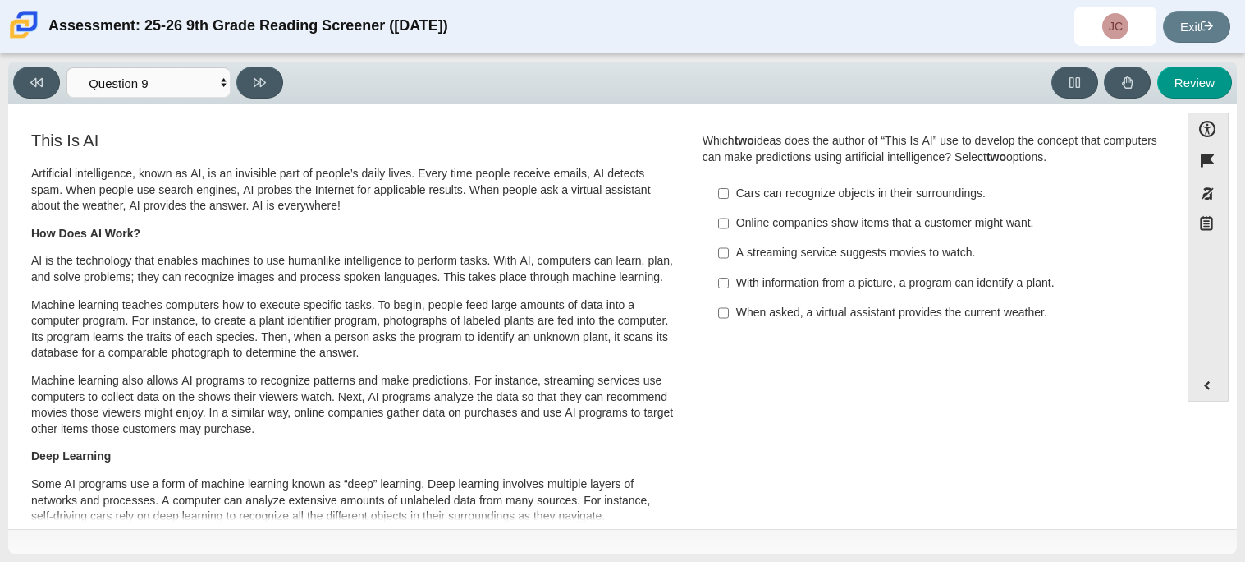
click at [736, 222] on div "Online companies show items that a customer might want." at bounding box center [943, 223] width 415 height 16
click at [729, 222] on input "Online companies show items that a customer might want. Online companies show i…" at bounding box center [723, 224] width 11 height 30
checkbox input "true"
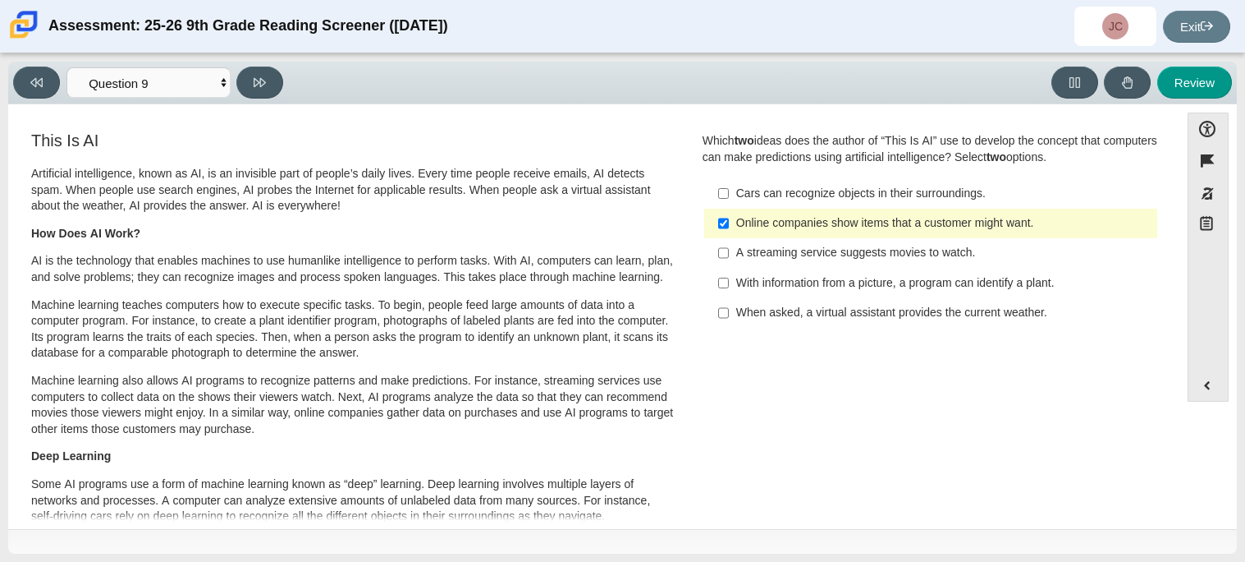
click at [740, 287] on div "With information from a picture, a program can identify a plant." at bounding box center [943, 283] width 415 height 16
click at [729, 287] on input "With information from a picture, a program can identify a plant. With informati…" at bounding box center [723, 283] width 11 height 30
checkbox input "true"
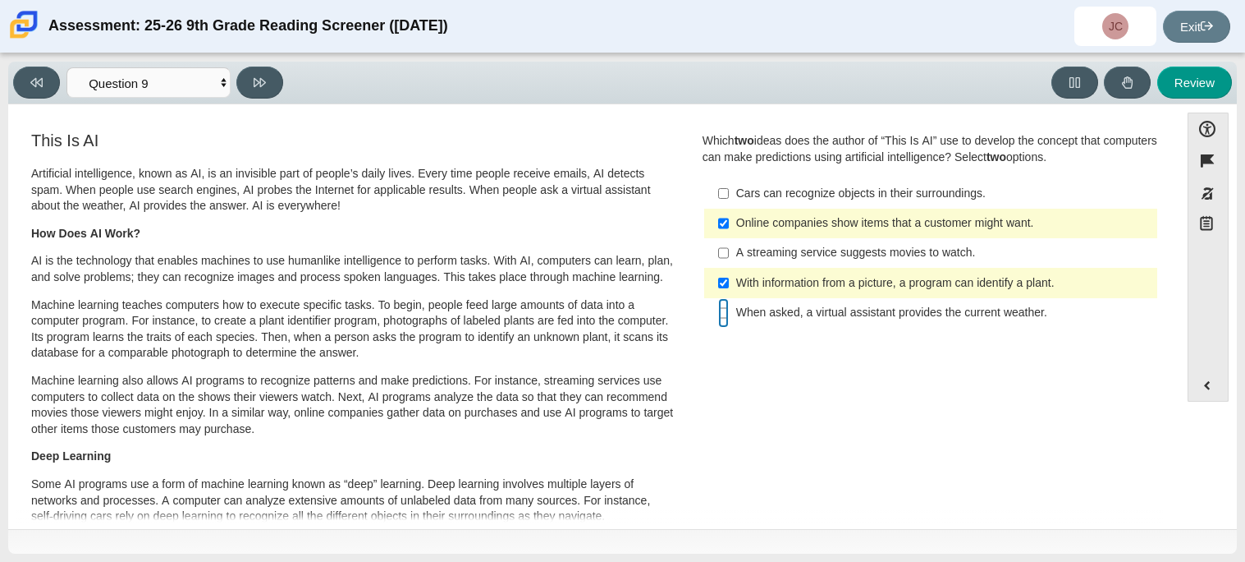
click at [722, 317] on input "When asked, a virtual assistant provides the current weather. When asked, a vir…" at bounding box center [723, 313] width 11 height 30
checkbox input "true"
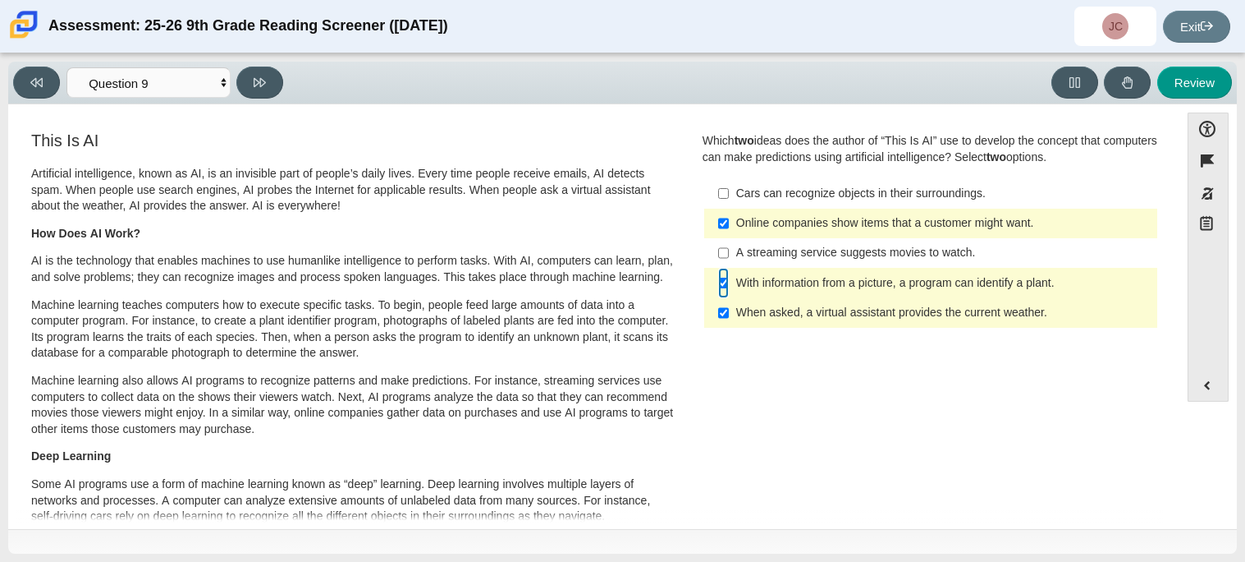
click at [718, 290] on input "With information from a picture, a program can identify a plant. With informati…" at bounding box center [723, 283] width 11 height 30
checkbox input "false"
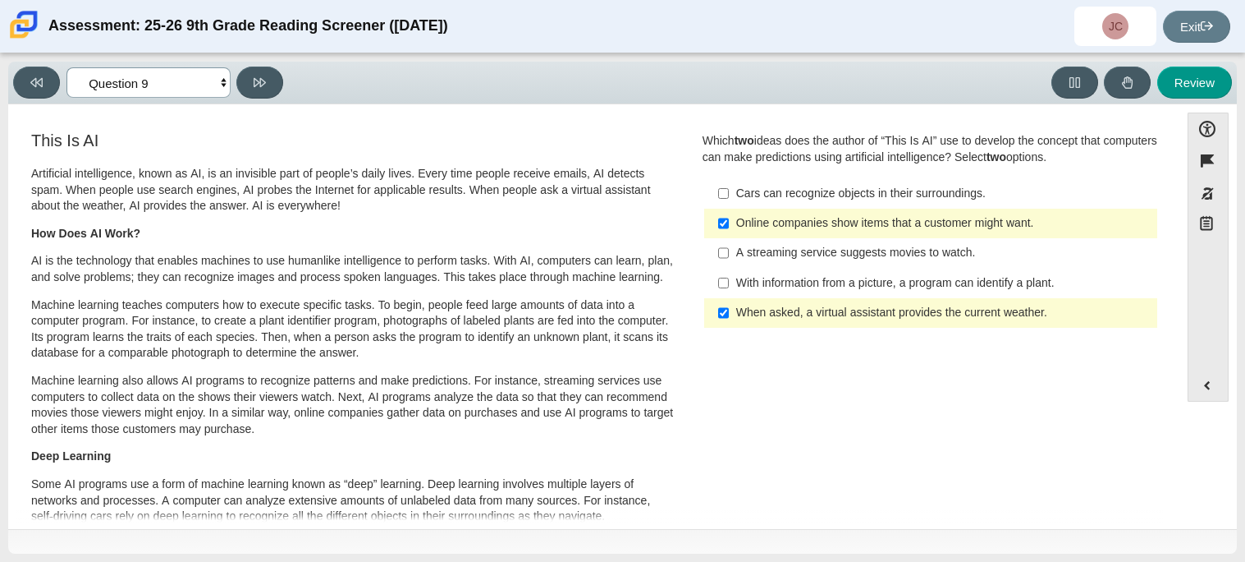
click at [208, 79] on select "Questions Question 1 Question 2 Question 3 Question 4 Question 5 Question 6 Que…" at bounding box center [149, 82] width 164 height 30
select select "ea8338c2-a6a3-418e-a305-2b963b54a290"
click at [67, 67] on select "Questions Question 1 Question 2 Question 3 Question 4 Question 5 Question 6 Que…" at bounding box center [149, 82] width 164 height 30
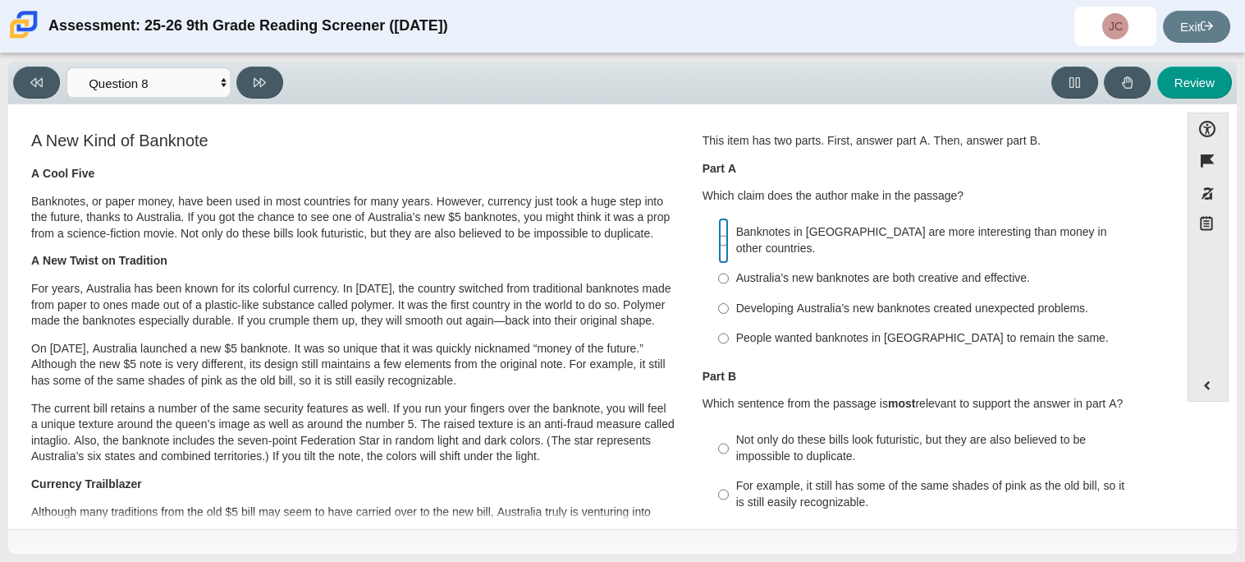
click at [720, 237] on input "Banknotes in [GEOGRAPHIC_DATA] are more interesting than money in other countri…" at bounding box center [723, 241] width 11 height 46
radio input "true"
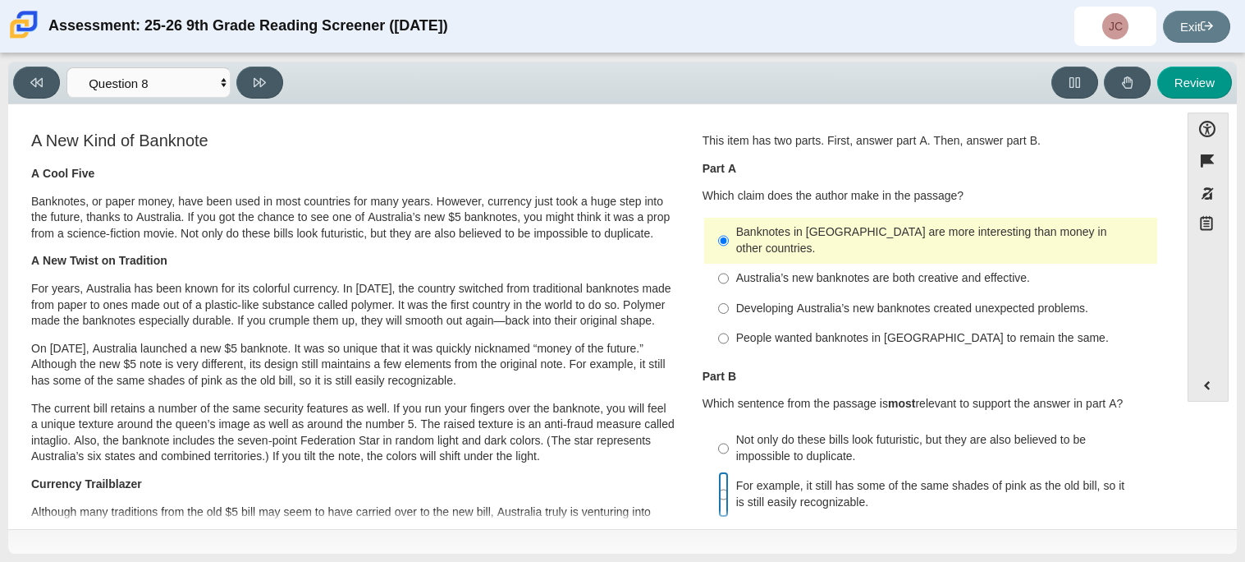
click at [722, 476] on input "For example, it still has some of the same shades of pink as the old bill, so i…" at bounding box center [723, 494] width 11 height 46
radio input "true"
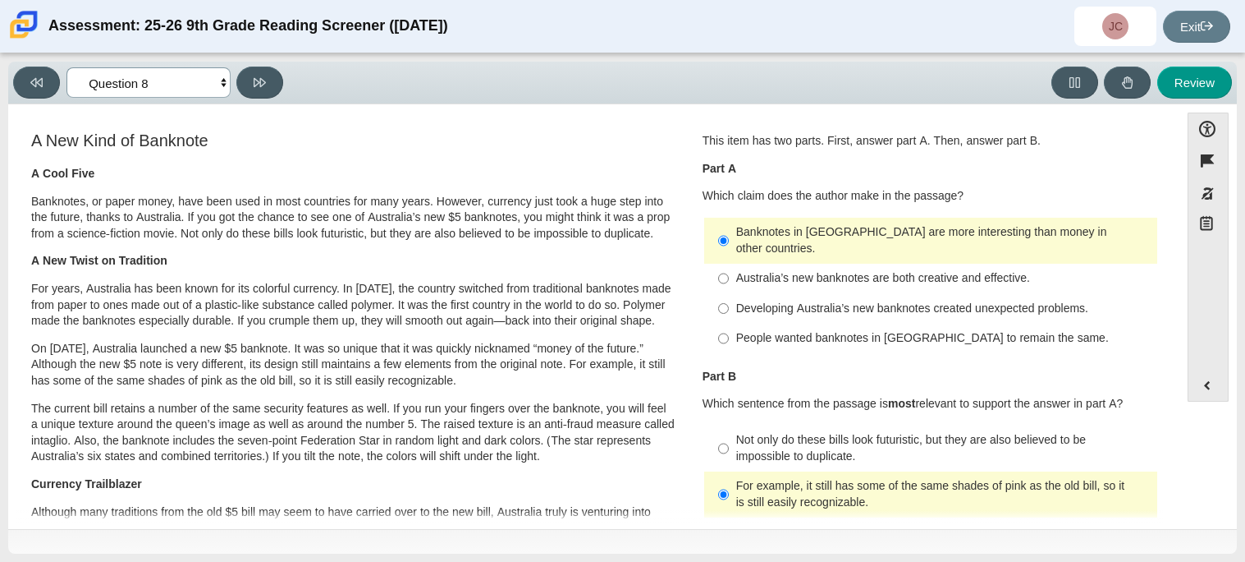
click at [187, 74] on select "Questions Question 1 Question 2 Question 3 Question 4 Question 5 Question 6 Que…" at bounding box center [149, 82] width 164 height 30
click at [67, 67] on select "Questions Question 1 Question 2 Question 3 Question 4 Question 5 Question 6 Que…" at bounding box center [149, 82] width 164 height 30
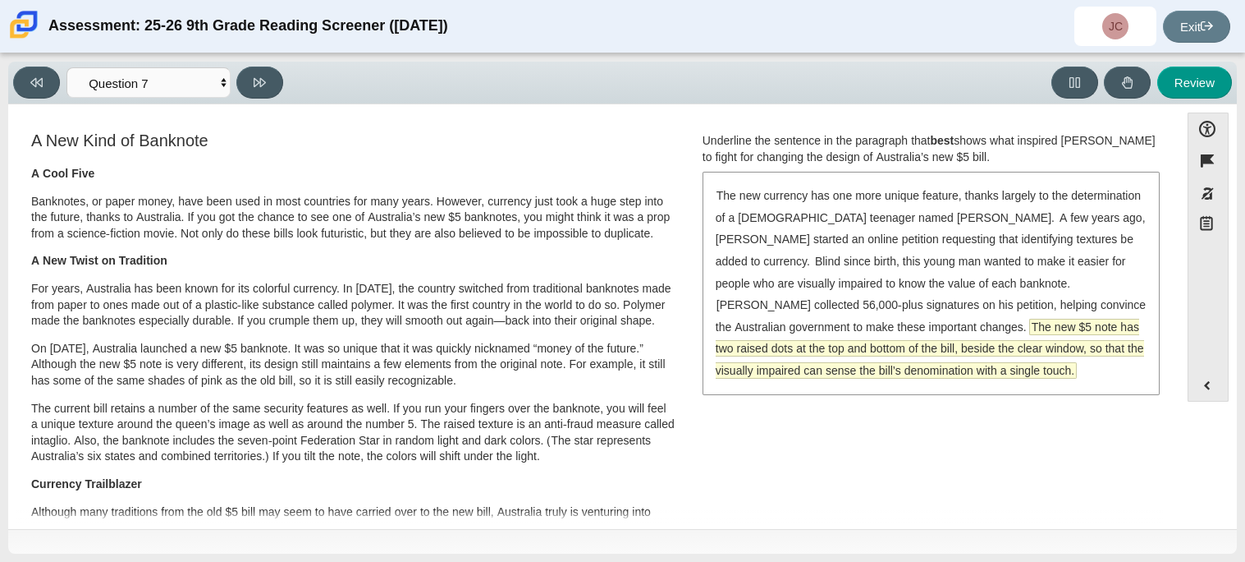
click at [796, 333] on span "The new $5 note has two raised dots at the top and bottom of the bill, beside t…" at bounding box center [930, 348] width 429 height 58
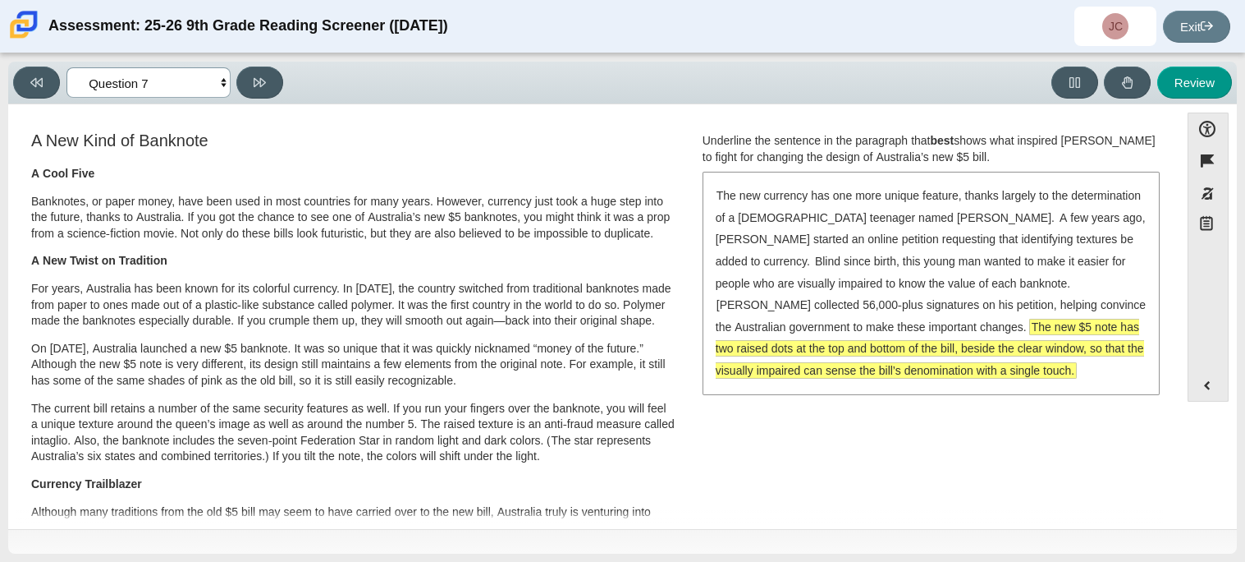
click at [163, 89] on select "Questions Question 1 Question 2 Question 3 Question 4 Question 5 Question 6 Que…" at bounding box center [149, 82] width 164 height 30
select select "69146e31-7b3d-4a3e-9ce6-f30c24342ae0"
click at [67, 67] on select "Questions Question 1 Question 2 Question 3 Question 4 Question 5 Question 6 Que…" at bounding box center [149, 82] width 164 height 30
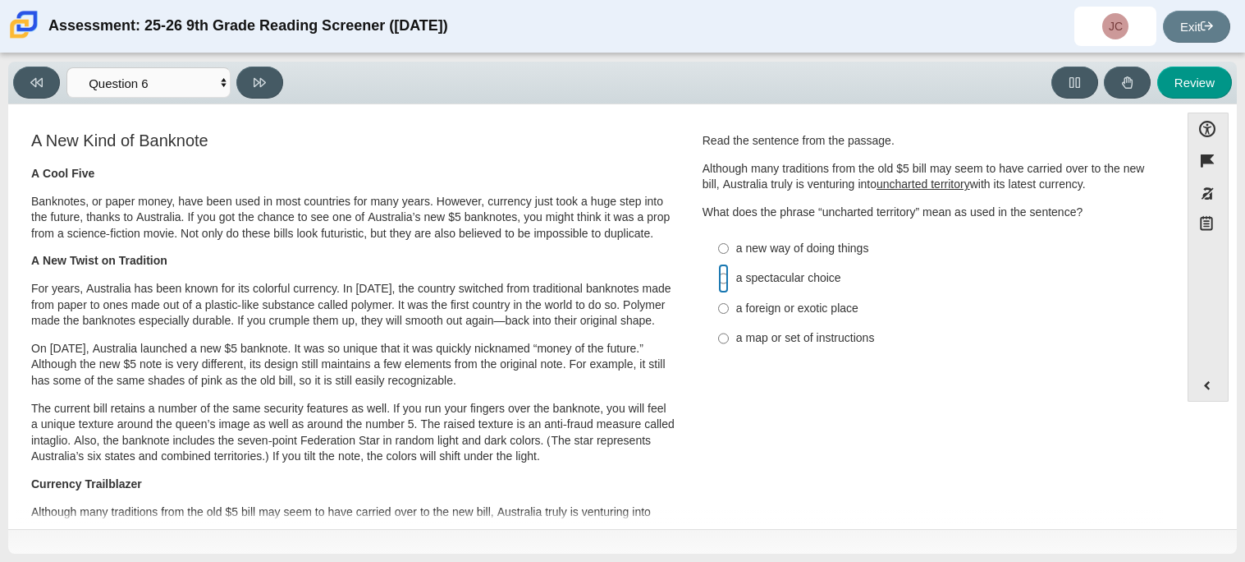
click at [718, 277] on input "a spectacular choice a spectacular choice" at bounding box center [723, 279] width 11 height 30
radio input "true"
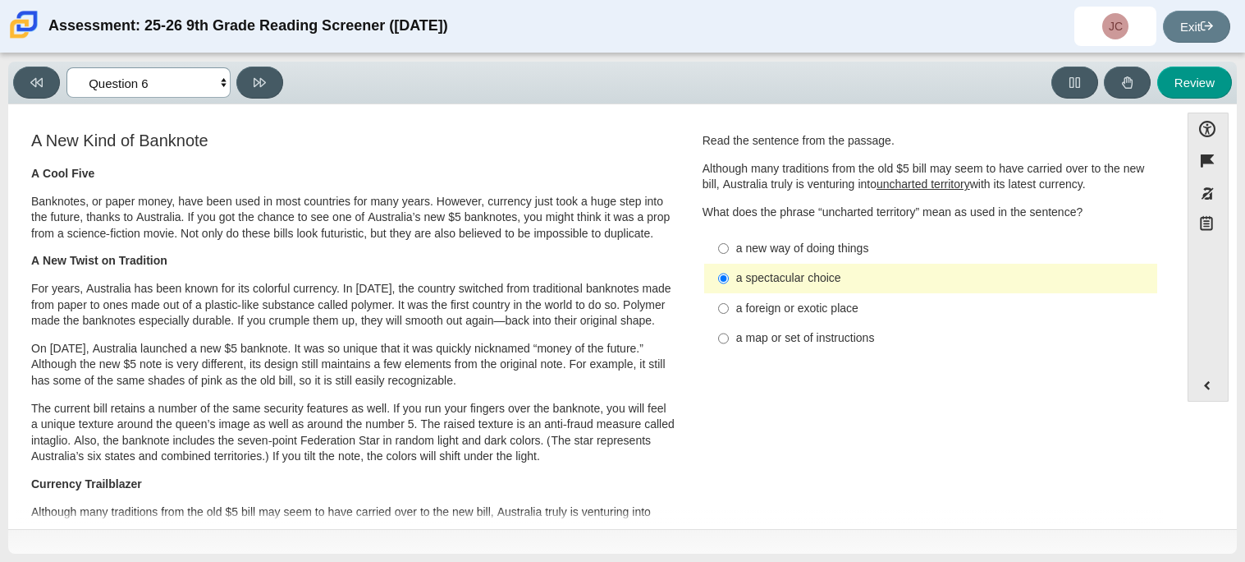
click at [171, 86] on select "Questions Question 1 Question 2 Question 3 Question 4 Question 5 Question 6 Que…" at bounding box center [149, 82] width 164 height 30
click at [67, 67] on select "Questions Question 1 Question 2 Question 3 Question 4 Question 5 Question 6 Que…" at bounding box center [149, 82] width 164 height 30
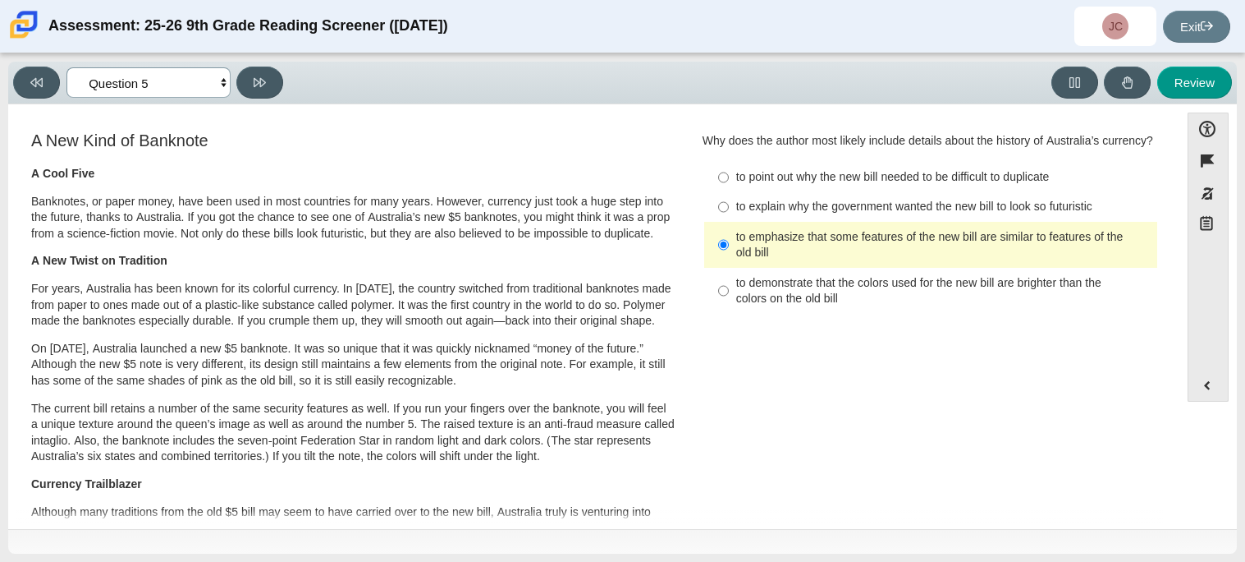
click at [176, 77] on select "Questions Question 1 Question 2 Question 3 Question 4 Question 5 Question 6 Que…" at bounding box center [149, 82] width 164 height 30
click at [67, 67] on select "Questions Question 1 Question 2 Question 3 Question 4 Question 5 Question 6 Que…" at bounding box center [149, 82] width 164 height 30
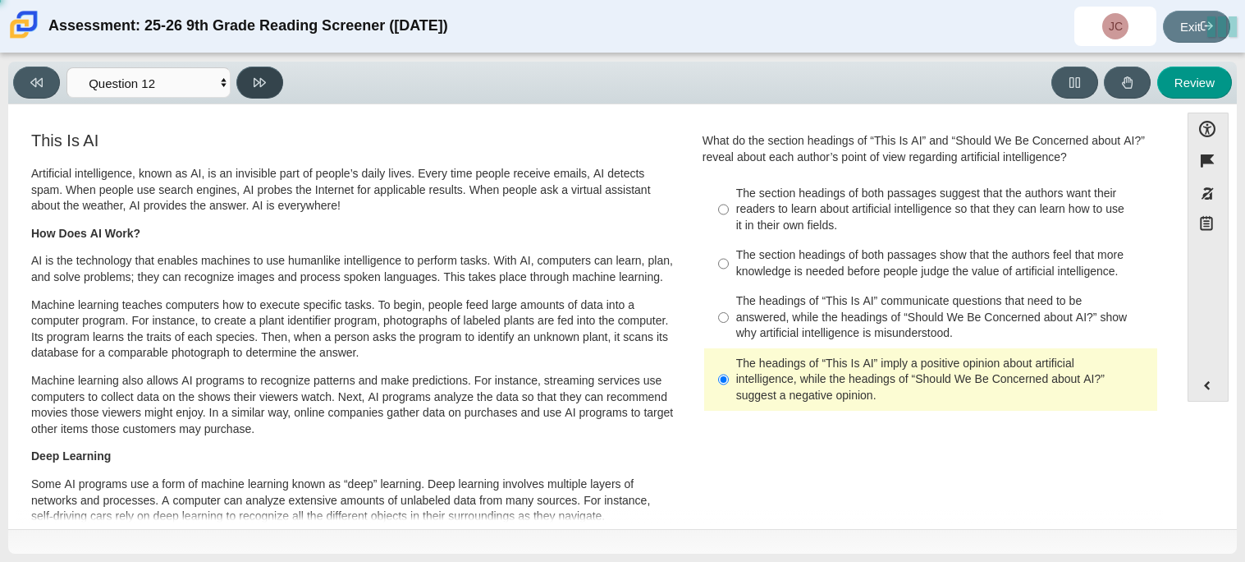
click at [264, 83] on icon at bounding box center [260, 82] width 12 height 9
select select "review"
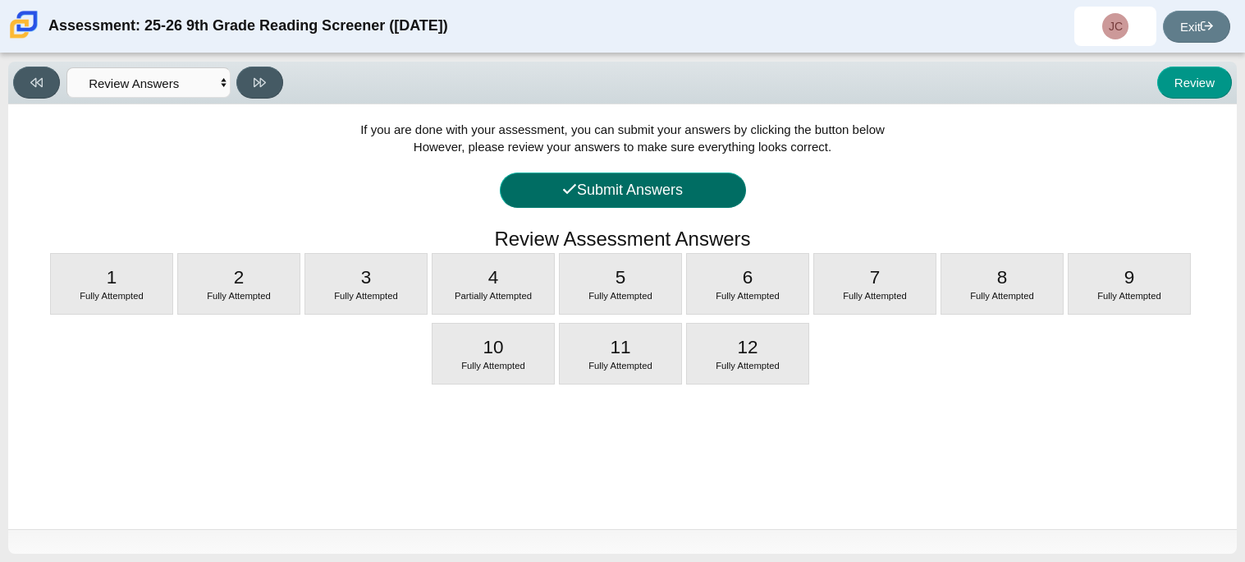
click at [681, 198] on button "Submit Answers" at bounding box center [623, 189] width 246 height 35
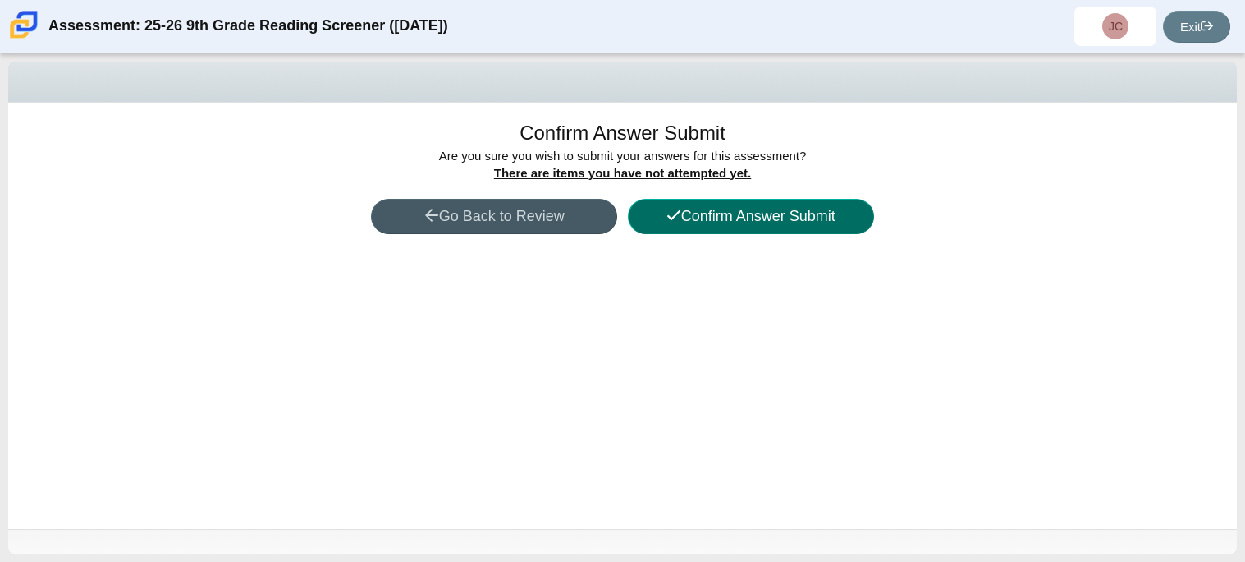
click at [713, 216] on button "Confirm Answer Submit" at bounding box center [751, 216] width 246 height 35
